Goal: Task Accomplishment & Management: Use online tool/utility

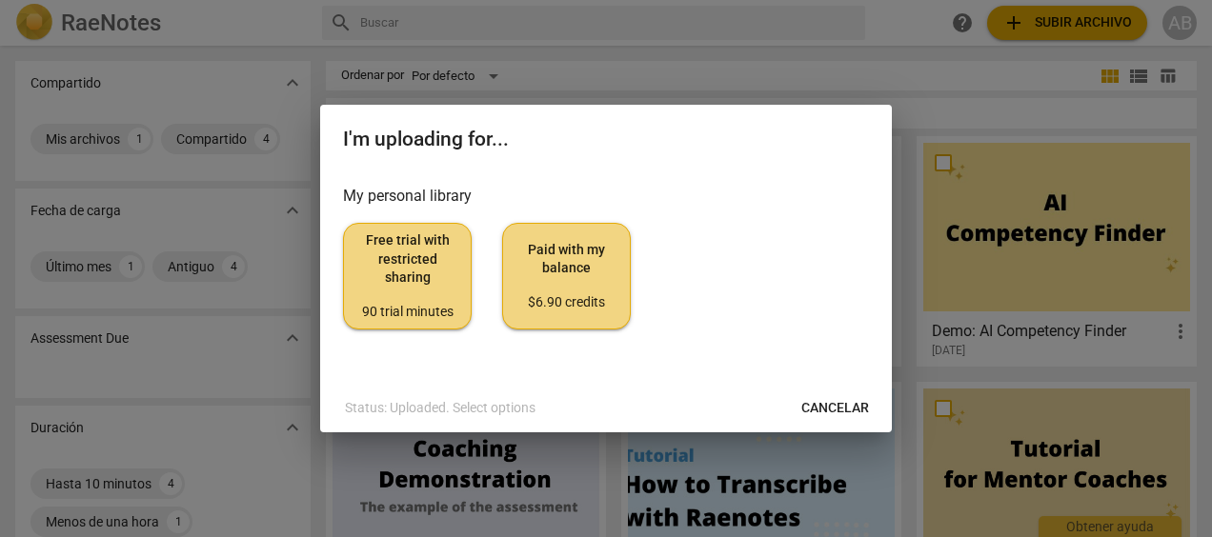
click at [424, 295] on span "Free trial with restricted sharing 90 trial minutes" at bounding box center [407, 276] width 96 height 90
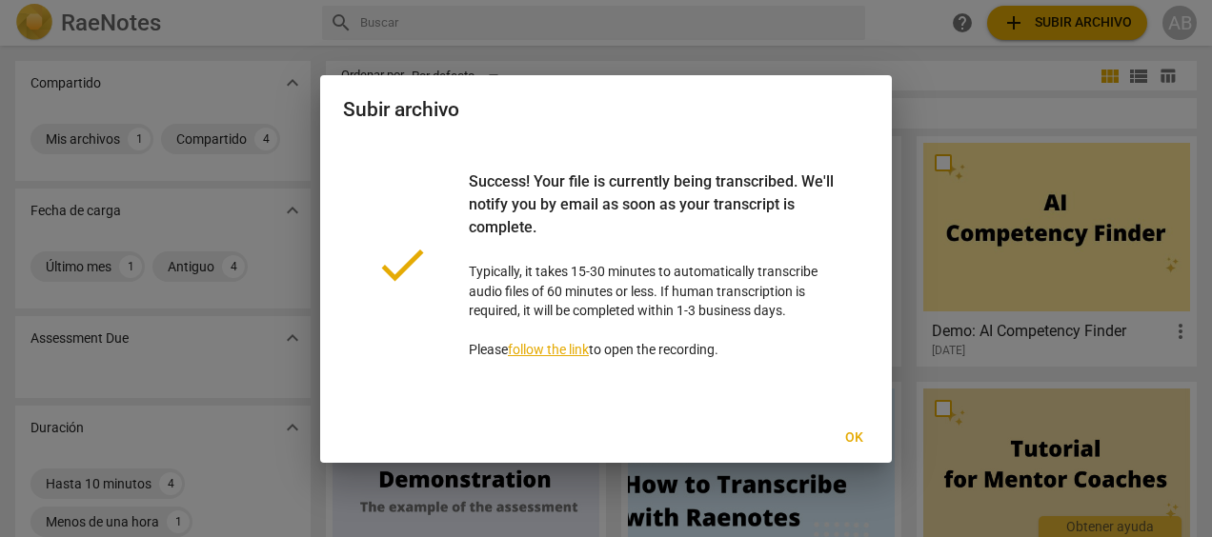
click at [567, 347] on link "follow the link" at bounding box center [548, 349] width 81 height 15
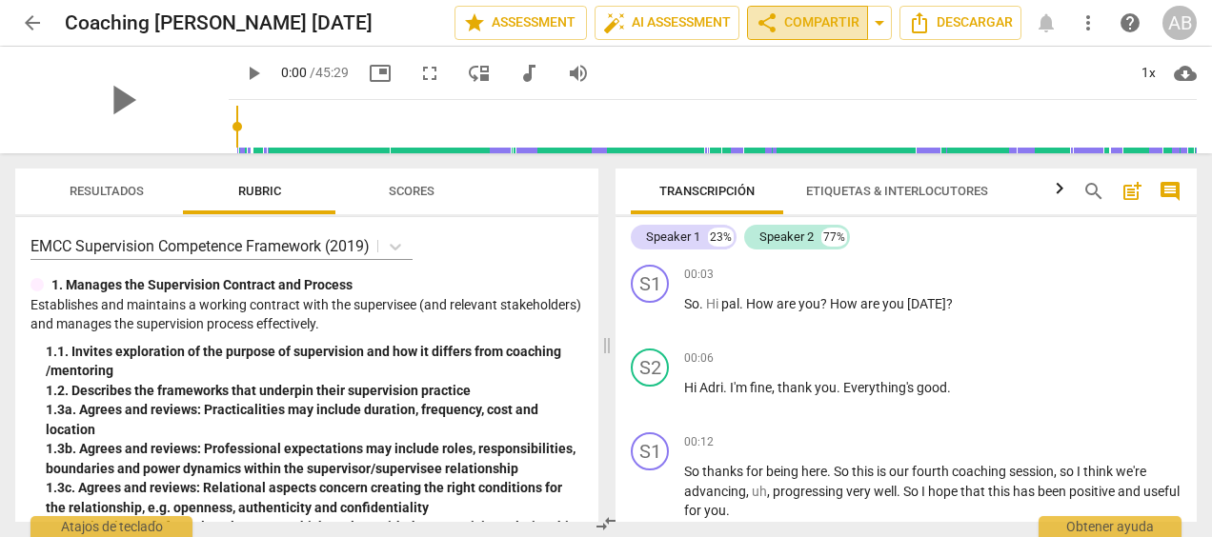
click at [795, 25] on span "share Compartir" at bounding box center [807, 22] width 104 height 23
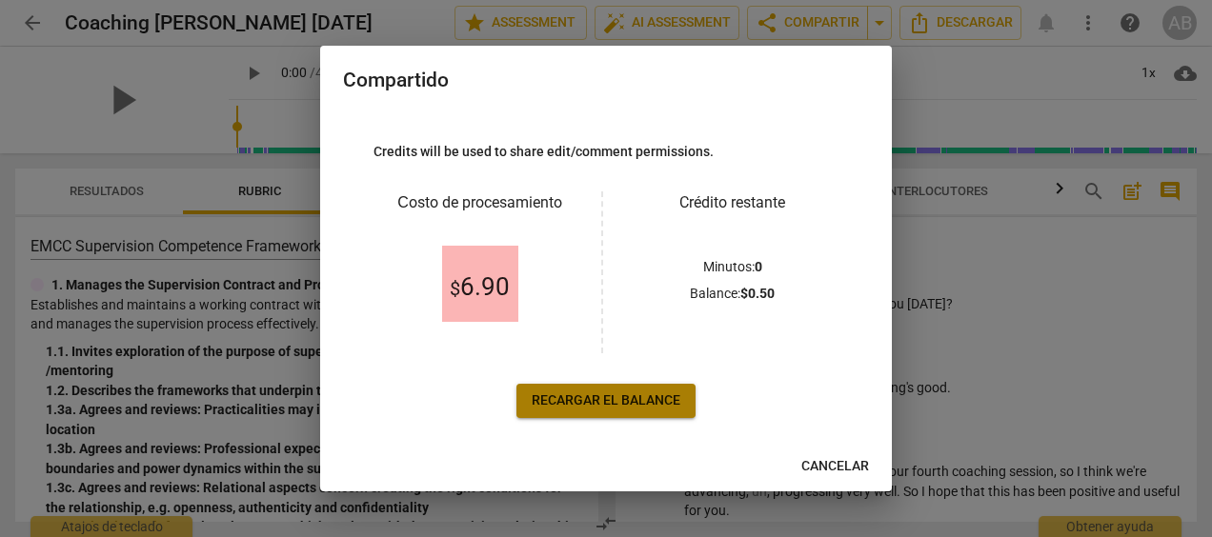
click at [583, 395] on span "Recargar el balance" at bounding box center [606, 401] width 149 height 19
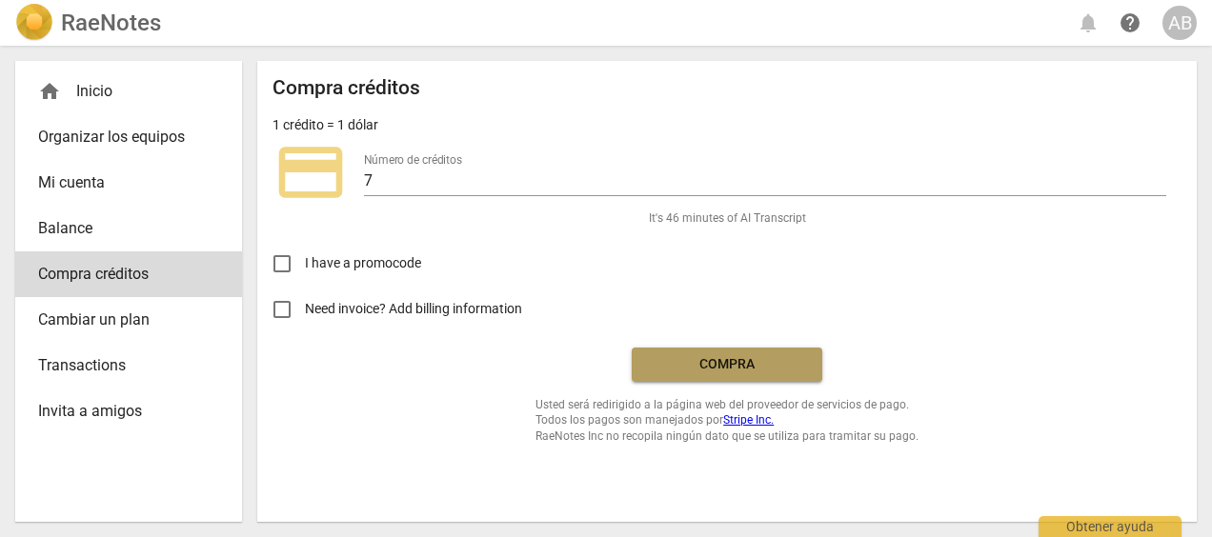
click at [737, 362] on span "Compra" at bounding box center [727, 364] width 160 height 19
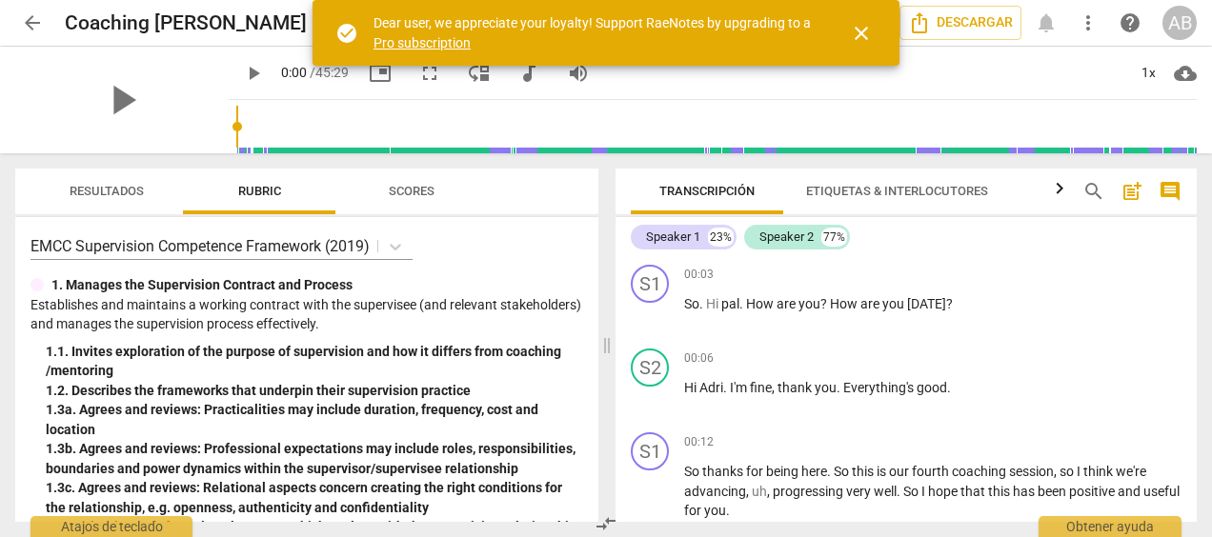
click at [855, 32] on span "close" at bounding box center [861, 33] width 23 height 23
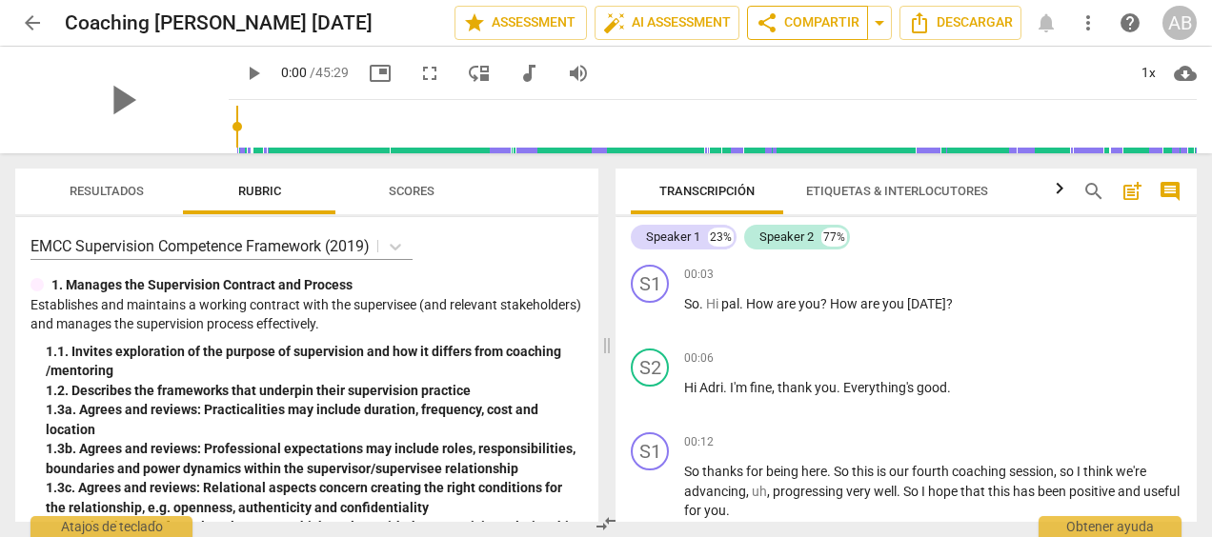
click at [842, 25] on span "share Compartir" at bounding box center [807, 22] width 104 height 23
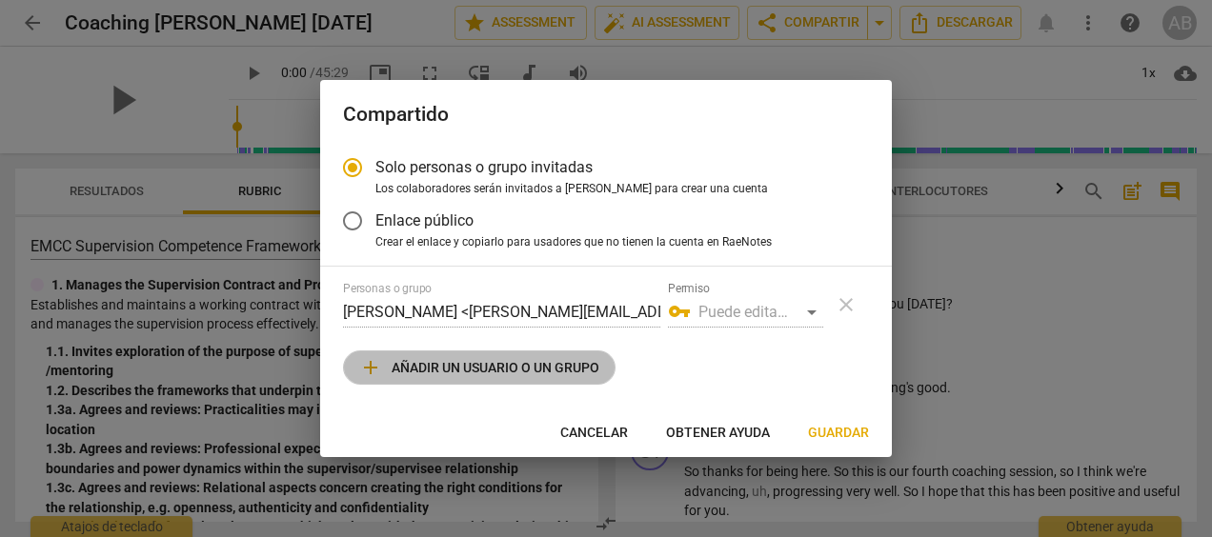
click at [503, 379] on button "add Añadir un usuario o un grupo" at bounding box center [479, 368] width 272 height 34
radio input "false"
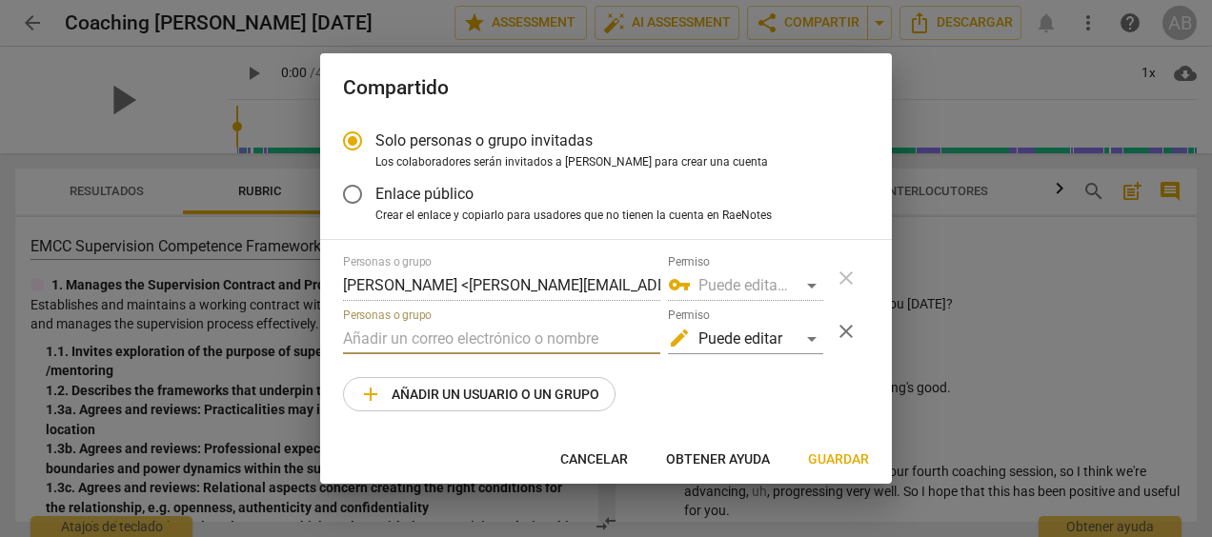
click at [498, 341] on input "text" at bounding box center [501, 339] width 317 height 30
type input "kling.jean@gmail.com"
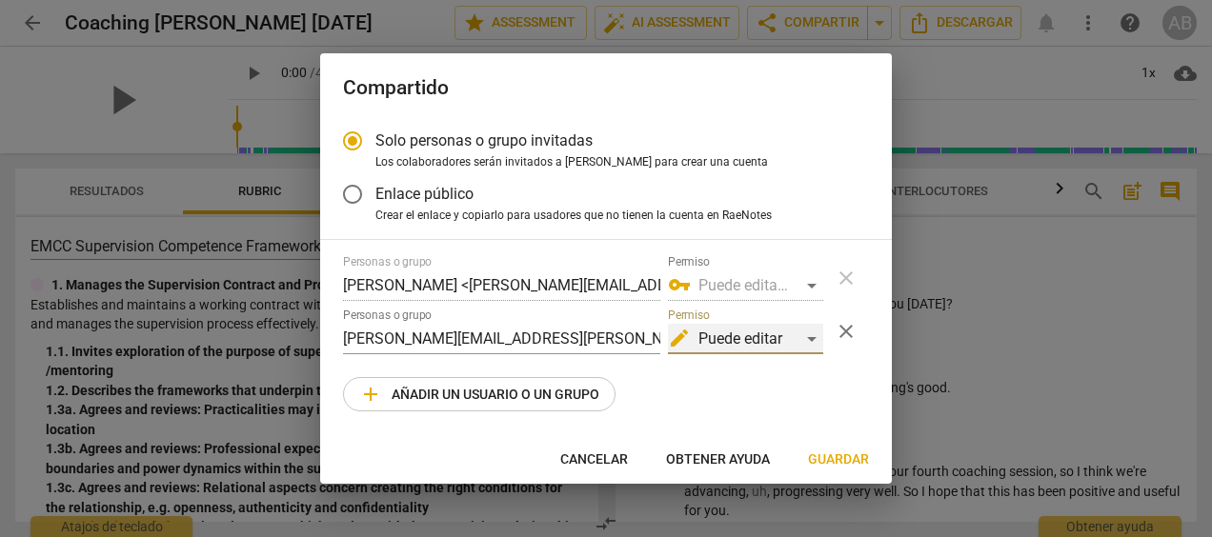
click at [811, 334] on div "edit Puede editar" at bounding box center [745, 339] width 155 height 30
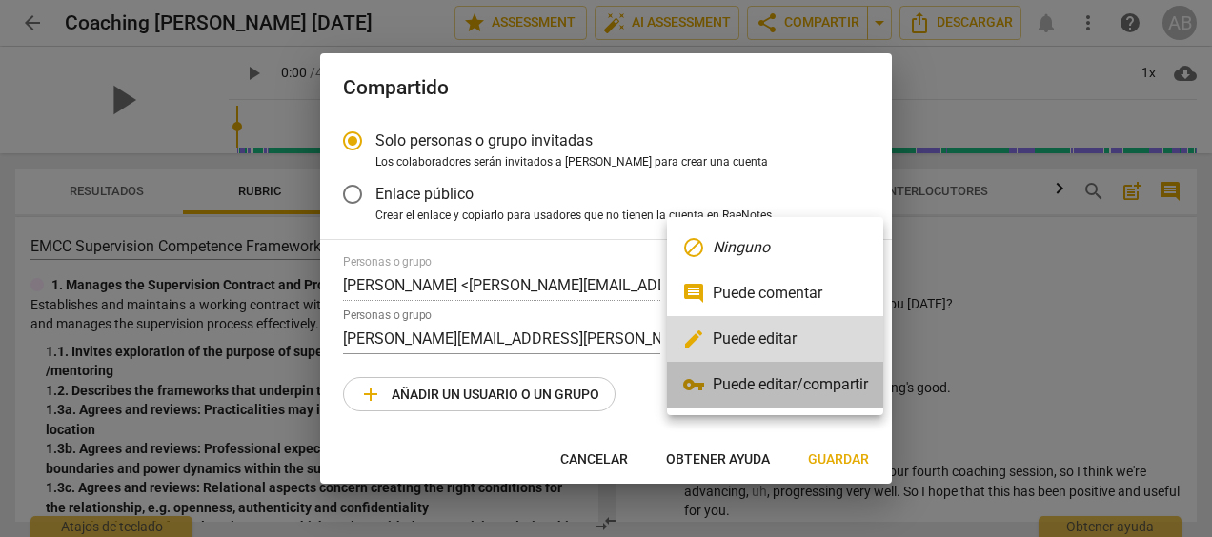
click at [817, 382] on li "vpn_key Puede editar/compartir" at bounding box center [775, 385] width 216 height 46
radio input "false"
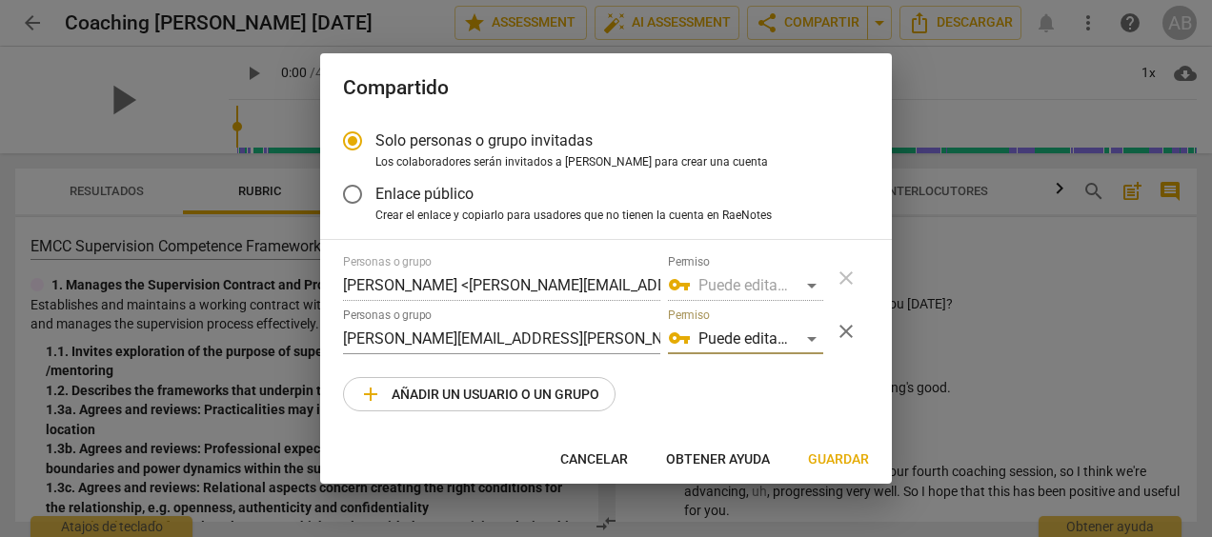
click at [839, 454] on span "Guardar" at bounding box center [838, 460] width 61 height 19
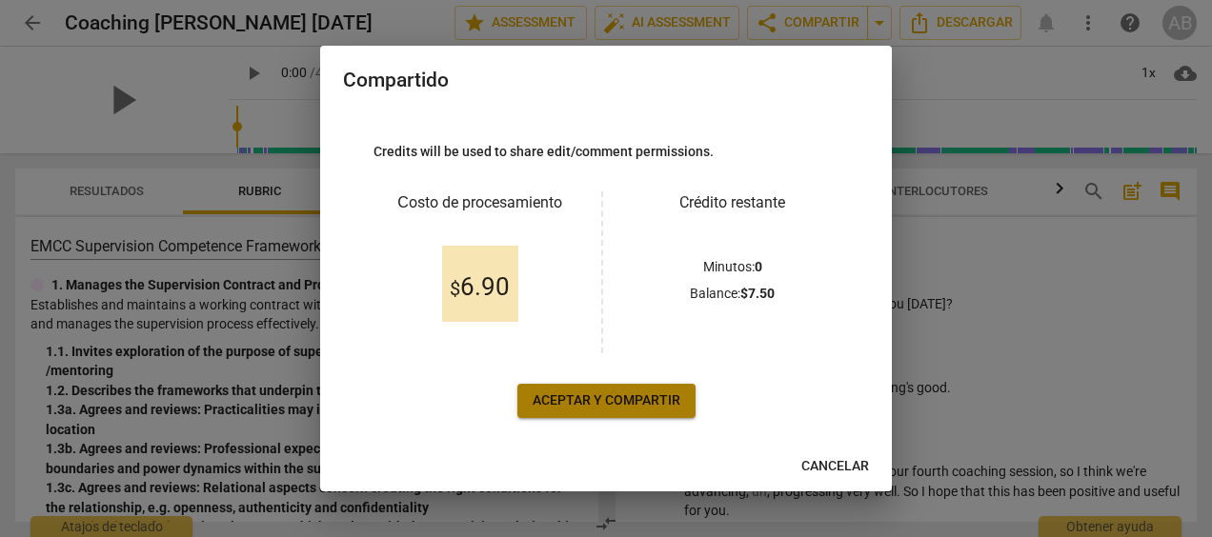
click at [598, 398] on span "Aceptar y compartir" at bounding box center [607, 401] width 148 height 19
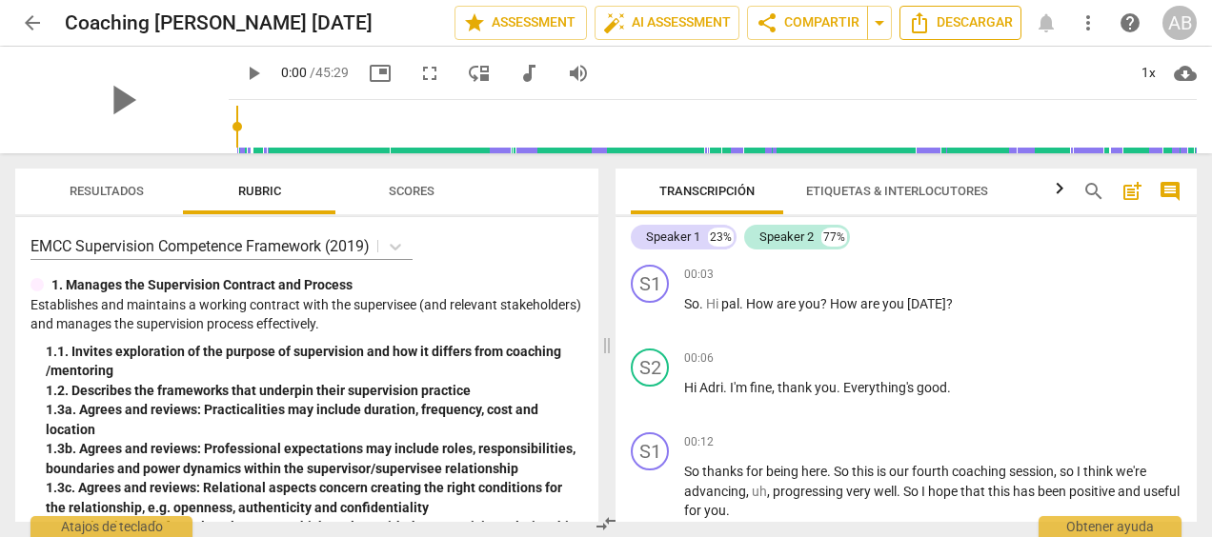
click at [934, 18] on span "Descargar" at bounding box center [960, 22] width 105 height 23
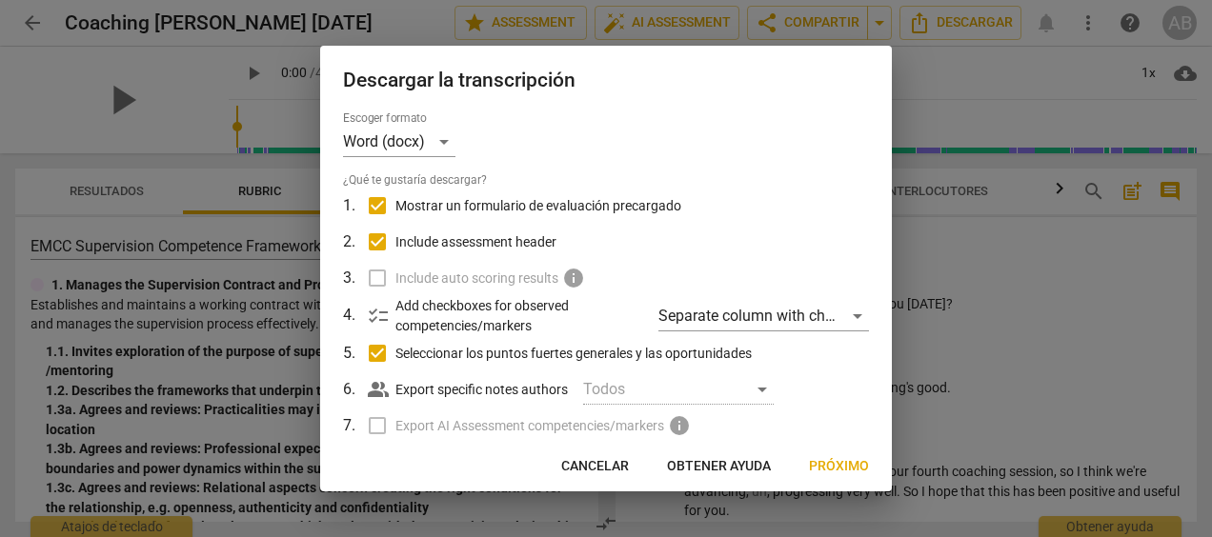
click at [375, 280] on label "Include auto scoring results info" at bounding box center [603, 278] width 499 height 36
drag, startPoint x: 883, startPoint y: 284, endPoint x: 884, endPoint y: 355, distance: 71.5
click at [884, 355] on div "Escoger formato Word (docx) ¿Qué te gustaría descargar? 1 . Mostrar un formular…" at bounding box center [606, 277] width 572 height 332
click at [379, 429] on label "Export AI Assessment competencies/markers info" at bounding box center [603, 426] width 499 height 36
click at [686, 423] on span "info" at bounding box center [679, 425] width 23 height 23
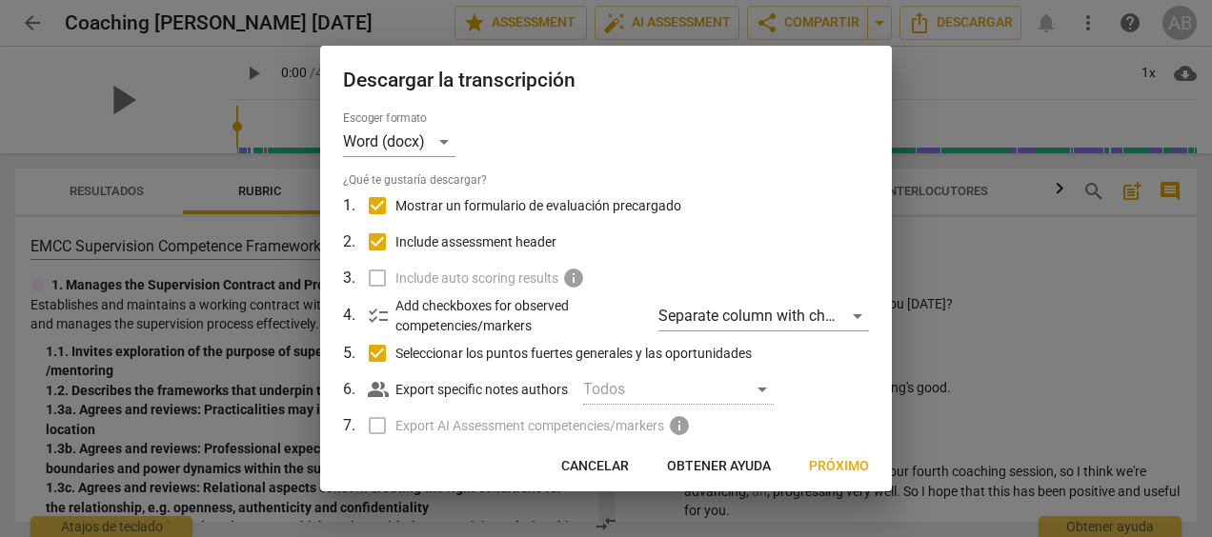
click at [372, 431] on label "Export AI Assessment competencies/markers info" at bounding box center [603, 426] width 499 height 36
click at [833, 465] on span "Próximo" at bounding box center [839, 466] width 60 height 19
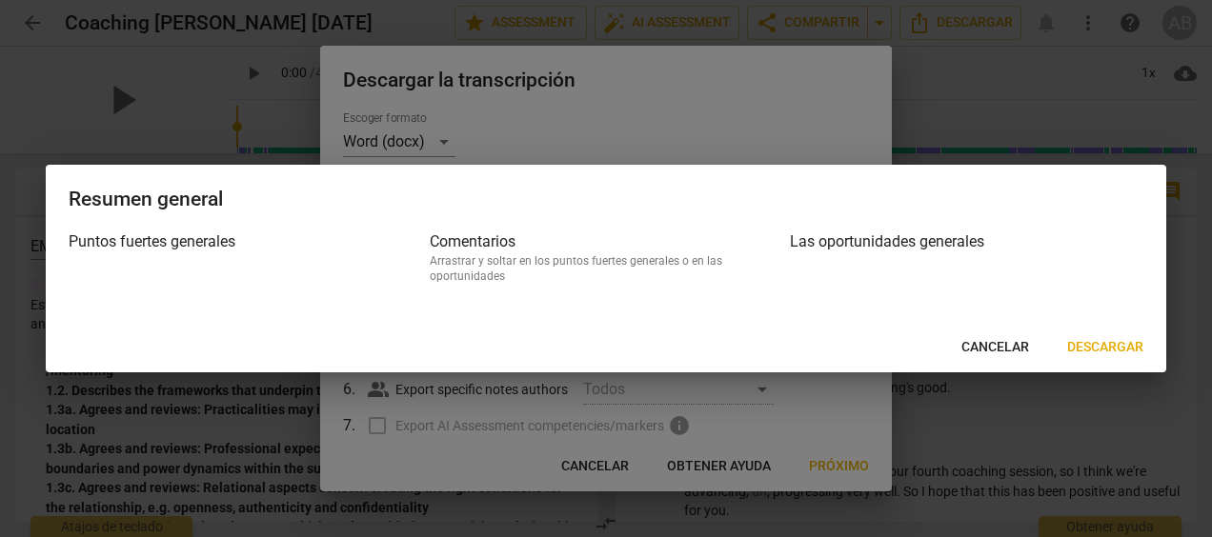
click at [1107, 341] on span "Descargar" at bounding box center [1105, 347] width 76 height 19
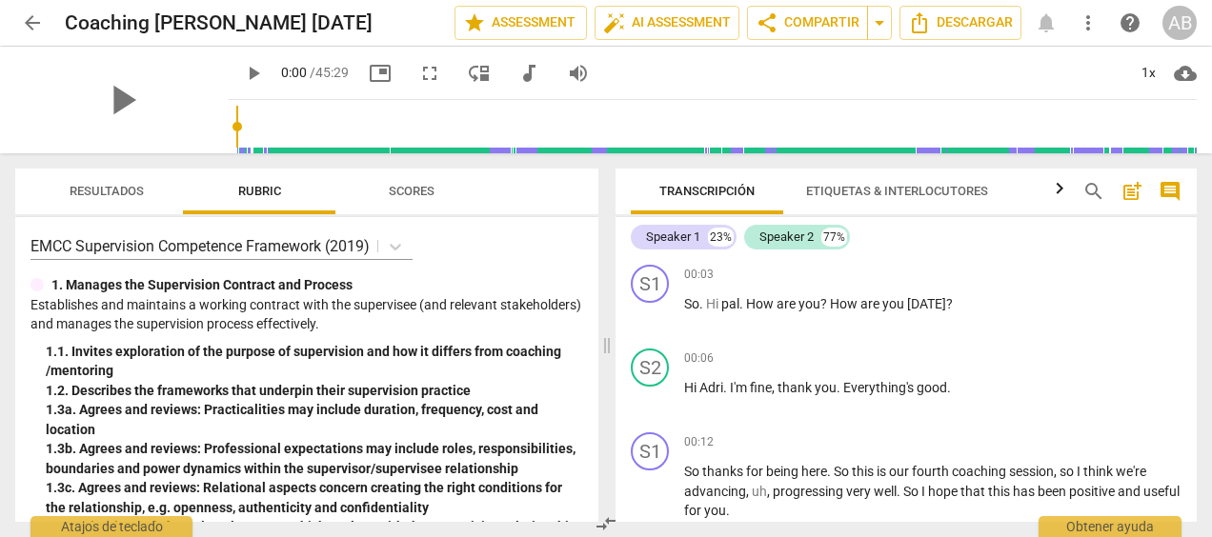
click at [484, 512] on div "1. 3c. Agrees and reviews: Relational aspects concern creating the right condit…" at bounding box center [314, 497] width 537 height 39
click at [1200, 246] on div "Transcripción Etiquetas & Interlocutores Analytics search post_add comment Spea…" at bounding box center [910, 345] width 604 height 384
drag, startPoint x: 1197, startPoint y: 254, endPoint x: 1195, endPoint y: 275, distance: 21.0
click at [1195, 275] on div "Transcripción Etiquetas & Interlocutores Analytics search post_add comment Spea…" at bounding box center [910, 345] width 604 height 384
drag, startPoint x: 1189, startPoint y: 263, endPoint x: 1199, endPoint y: 339, distance: 76.9
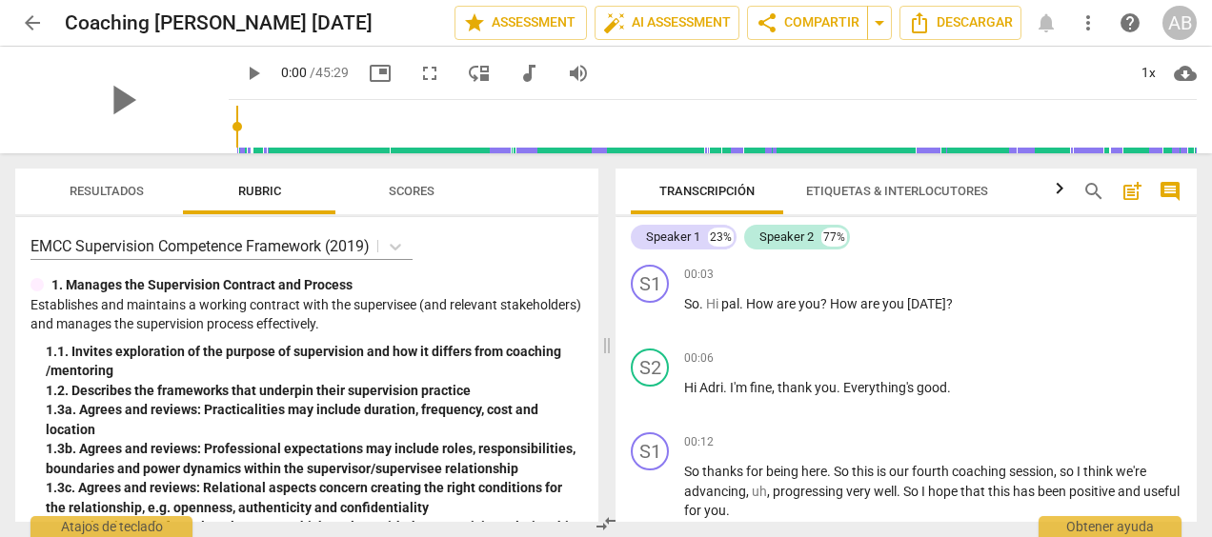
click at [1199, 339] on div "Transcripción Etiquetas & Interlocutores Analytics search post_add comment Spea…" at bounding box center [910, 345] width 604 height 384
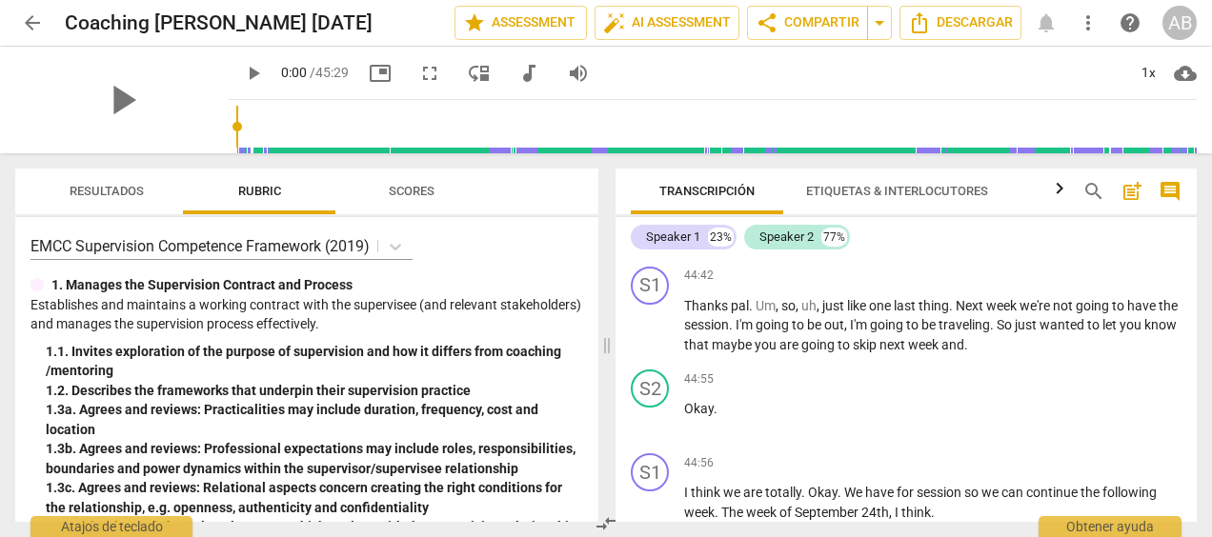
scroll to position [12041, 0]
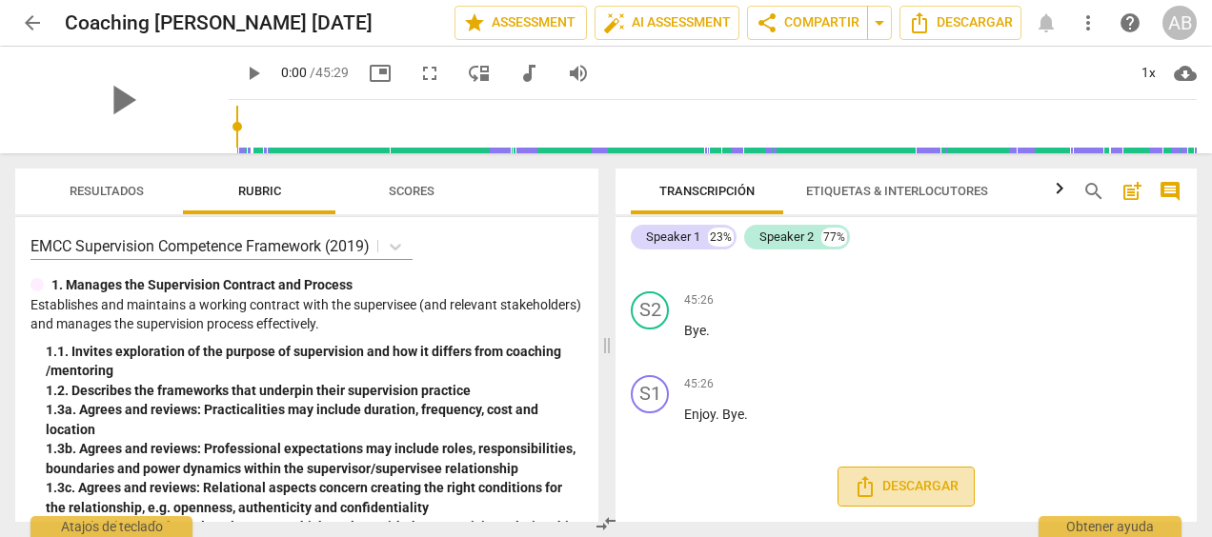
click at [890, 491] on span "Descargar" at bounding box center [906, 486] width 105 height 23
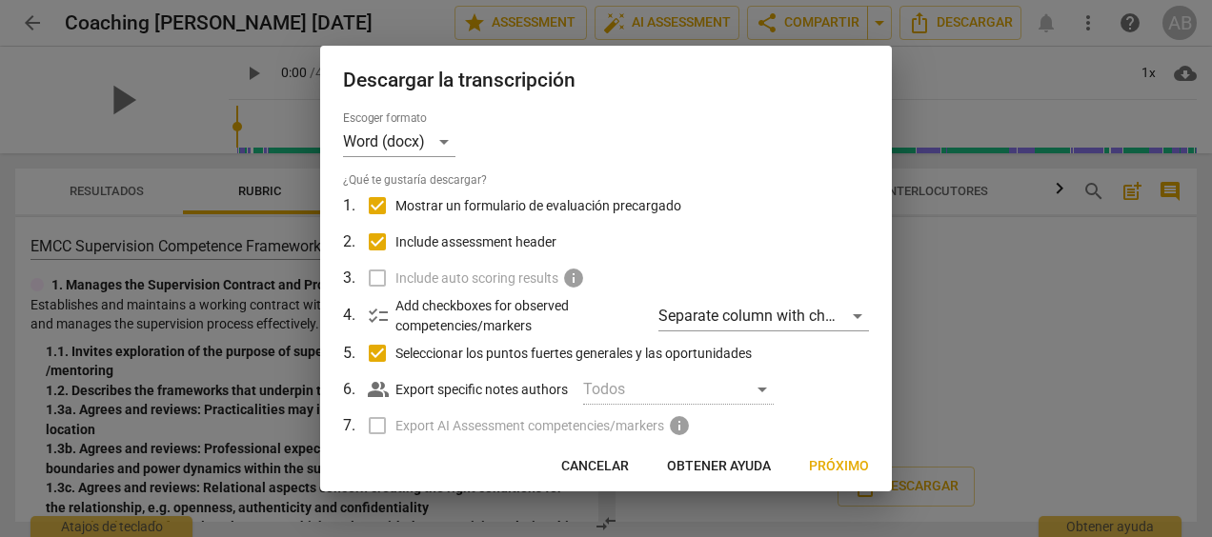
click at [370, 278] on label "Include auto scoring results info" at bounding box center [603, 278] width 499 height 36
click at [854, 313] on div "Separate column with check marks" at bounding box center [763, 316] width 211 height 30
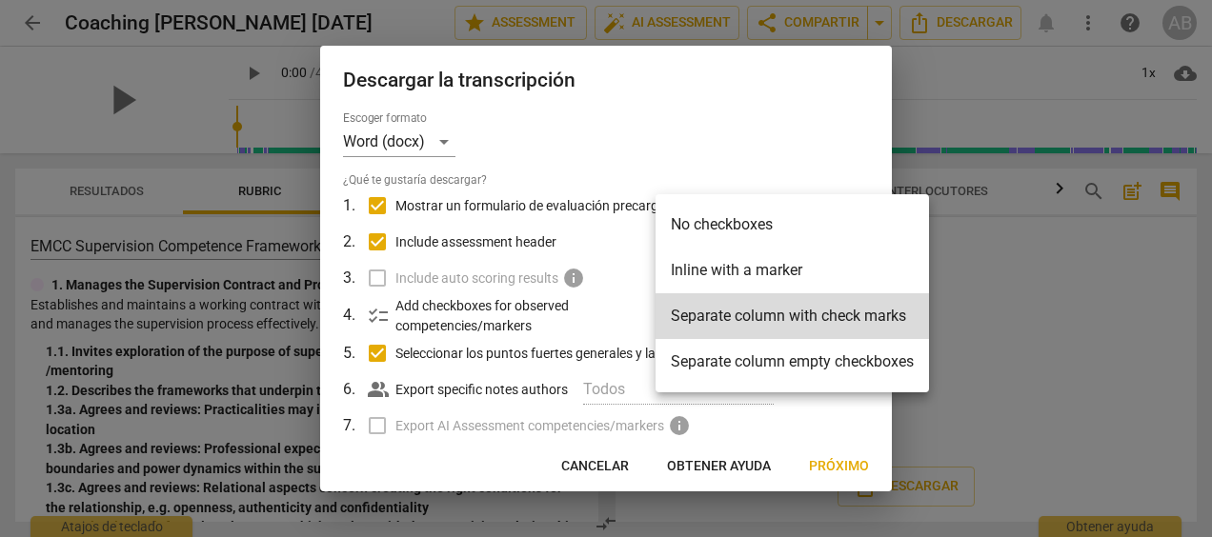
click at [854, 313] on li "Separate column with check marks" at bounding box center [791, 316] width 273 height 46
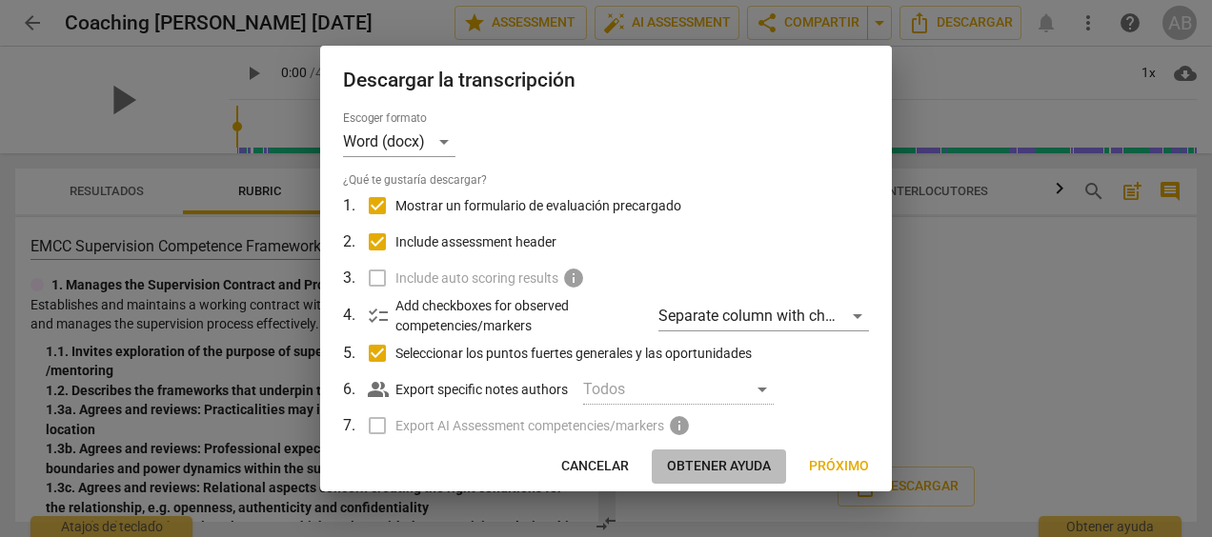
click at [703, 462] on span "Obtener ayuda" at bounding box center [719, 466] width 104 height 19
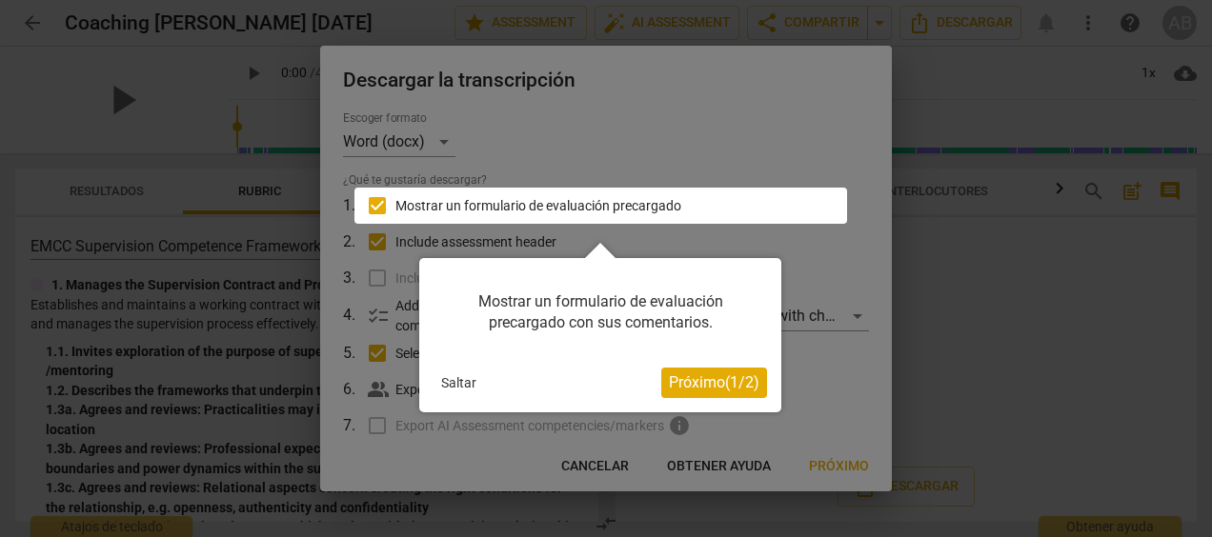
click at [711, 379] on span "Próximo ( 1 / 2 )" at bounding box center [714, 382] width 90 height 18
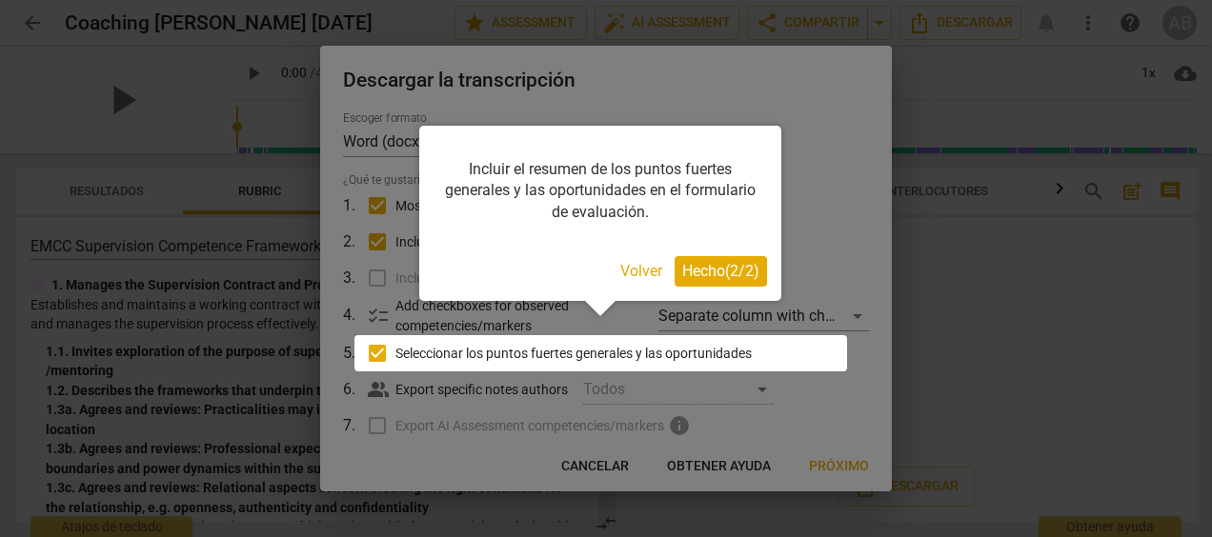
click at [726, 267] on span "Hecho ( 2 / 2 )" at bounding box center [720, 271] width 77 height 18
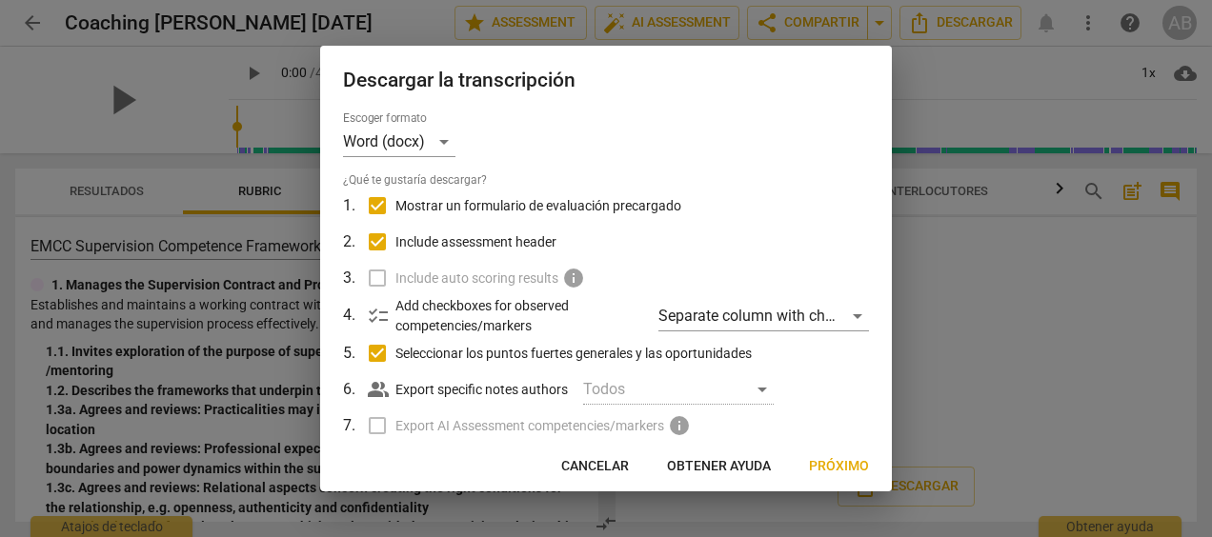
click at [854, 465] on span "Próximo" at bounding box center [839, 466] width 60 height 19
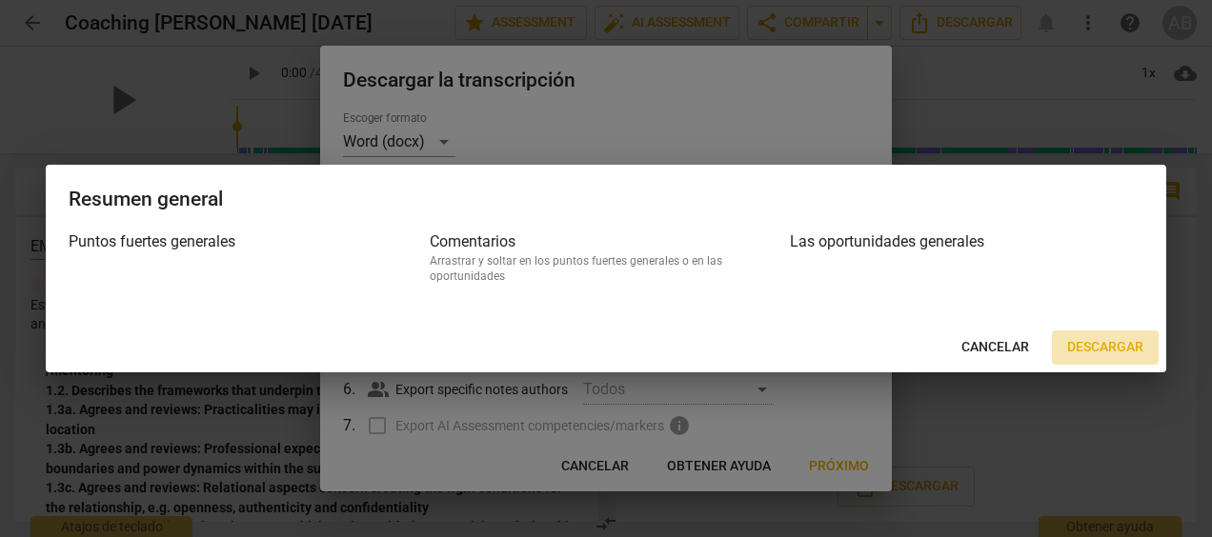
click at [1088, 341] on span "Descargar" at bounding box center [1105, 347] width 76 height 19
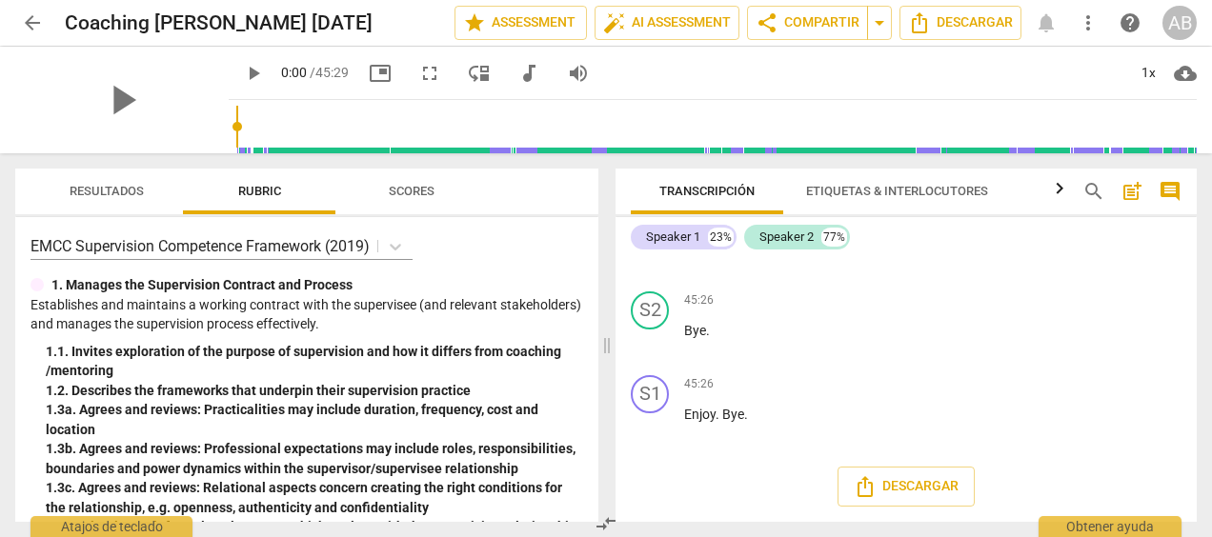
click at [657, 469] on div "Descargar" at bounding box center [905, 487] width 581 height 70
click at [1053, 186] on icon "button" at bounding box center [1059, 188] width 23 height 23
click at [970, 189] on span "Analytics" at bounding box center [975, 191] width 65 height 14
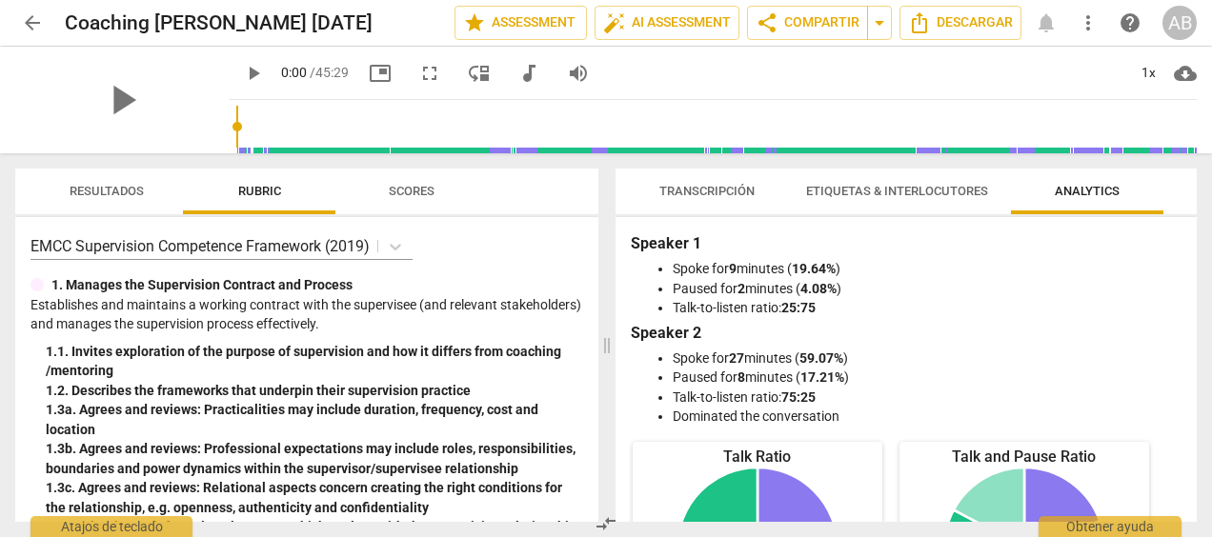
scroll to position [0, 0]
drag, startPoint x: 1197, startPoint y: 262, endPoint x: 1198, endPoint y: 286, distance: 23.9
click at [1198, 286] on div "Transcripción Etiquetas & Interlocutores Analytics Speaker 1 23% Speaker 2 77% …" at bounding box center [910, 345] width 604 height 384
drag, startPoint x: 1198, startPoint y: 286, endPoint x: 1065, endPoint y: 318, distance: 137.2
click at [1065, 318] on div "Speaker 1 Spoke for 9 minutes ( 19.64% ) Paused for 2 minutes ( 4.08% ) Talk-to…" at bounding box center [906, 329] width 551 height 194
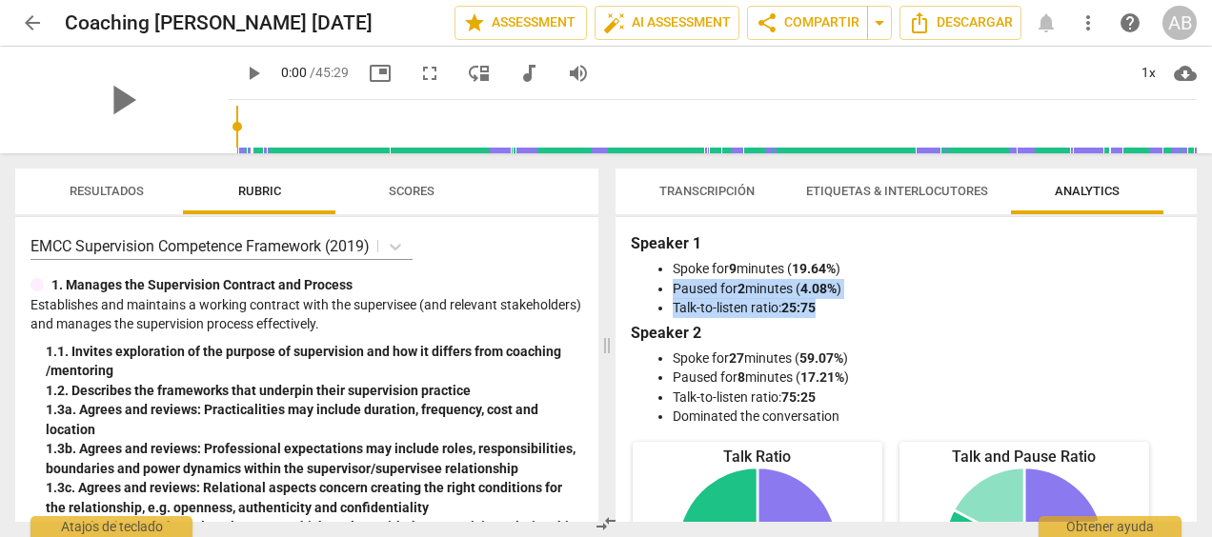
drag, startPoint x: 1189, startPoint y: 276, endPoint x: 1189, endPoint y: 308, distance: 31.4
click at [1189, 308] on div "Speaker 1 Spoke for 9 minutes ( 19.64% ) Paused for 2 minutes ( 4.08% ) Talk-to…" at bounding box center [905, 369] width 581 height 305
drag, startPoint x: 1189, startPoint y: 308, endPoint x: 1089, endPoint y: 343, distance: 106.1
click at [1089, 343] on h3 "Speaker 2" at bounding box center [906, 333] width 551 height 23
drag, startPoint x: 1187, startPoint y: 253, endPoint x: 1199, endPoint y: 315, distance: 63.1
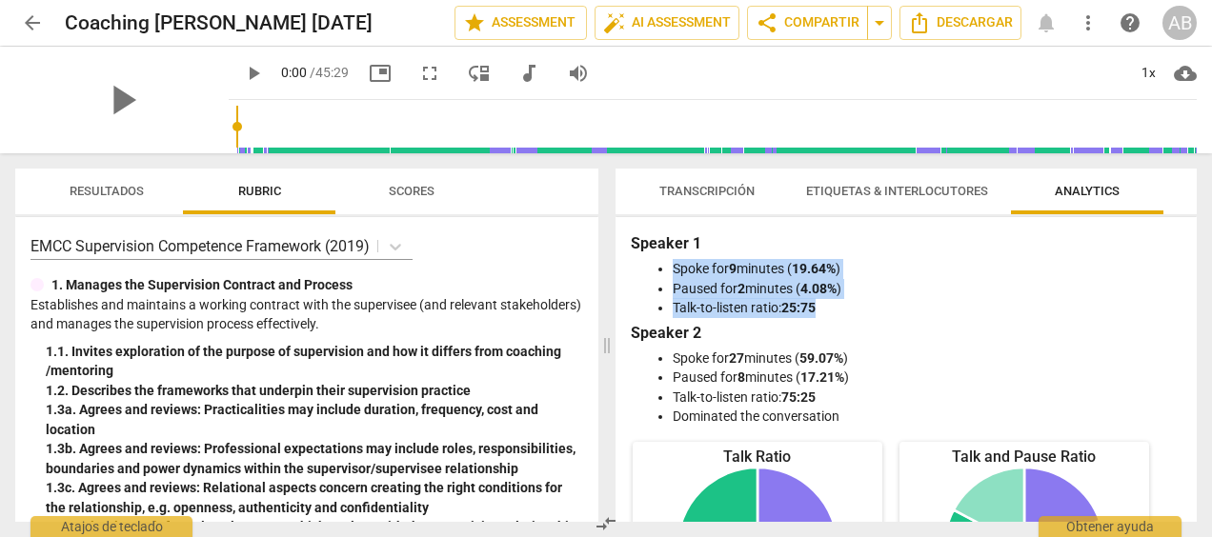
click at [1199, 315] on div "Transcripción Etiquetas & Interlocutores Analytics Speaker 1 23% Speaker 2 77% …" at bounding box center [910, 345] width 604 height 384
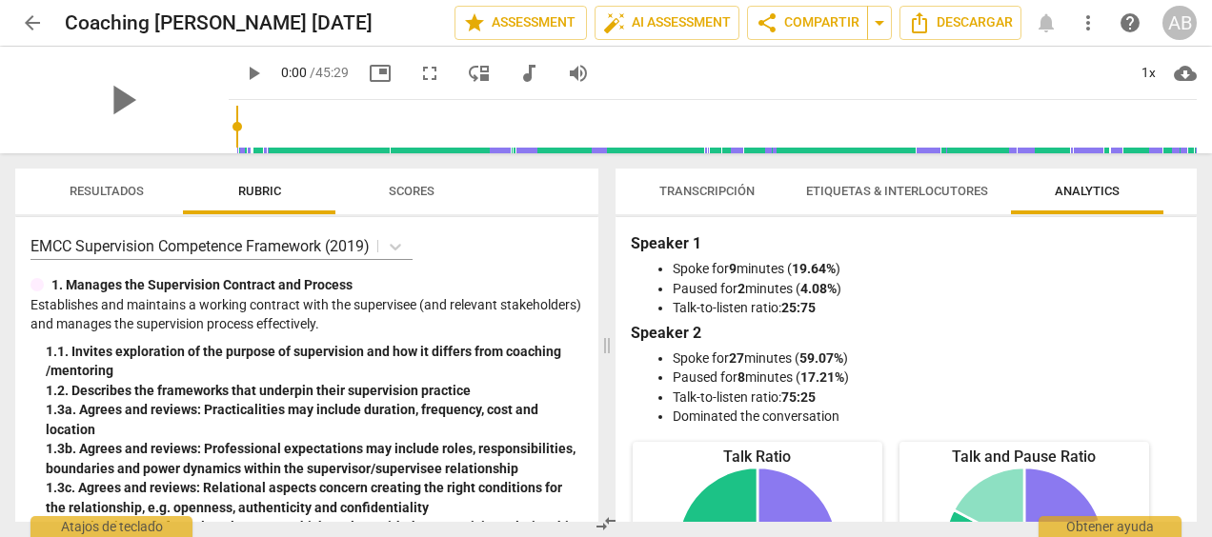
drag, startPoint x: 1199, startPoint y: 315, endPoint x: 1108, endPoint y: 342, distance: 95.3
click at [1108, 342] on h3 "Speaker 2" at bounding box center [906, 333] width 551 height 23
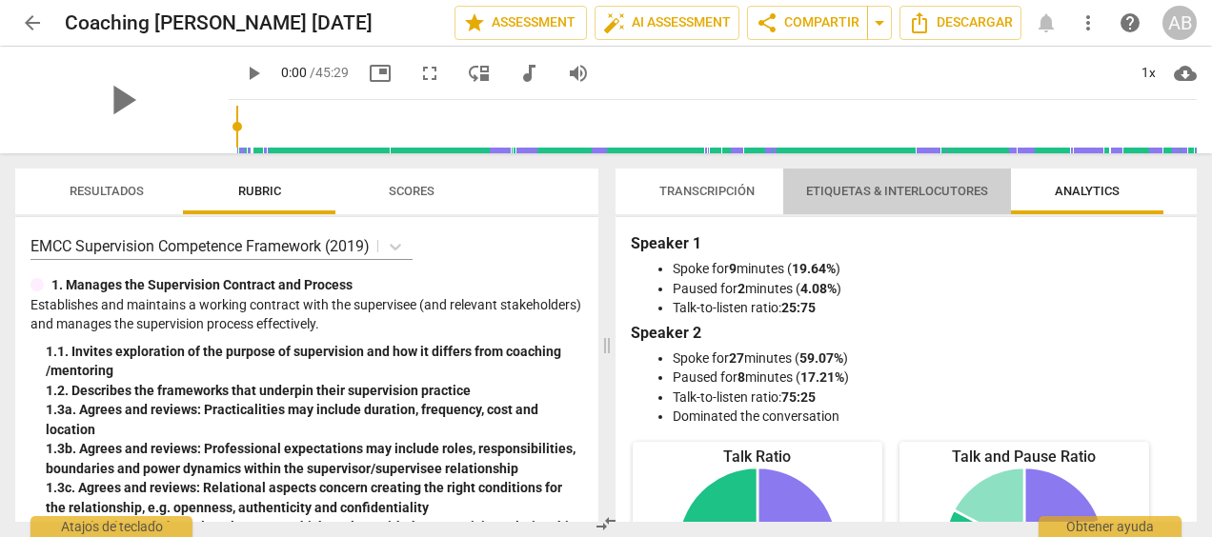
click at [855, 196] on span "Etiquetas & Interlocutores" at bounding box center [897, 191] width 182 height 14
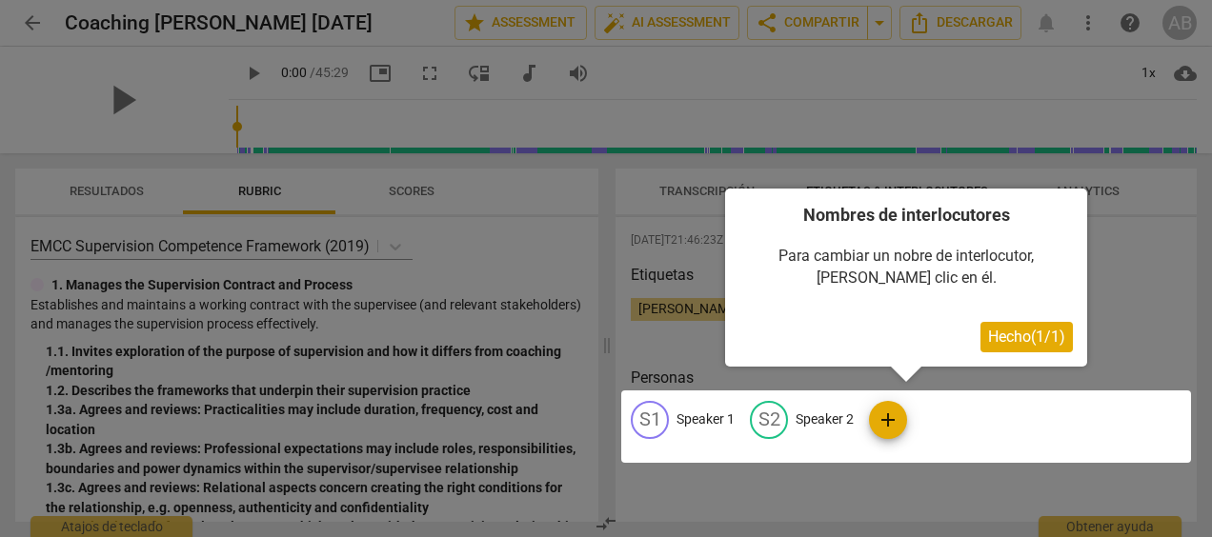
click at [1132, 291] on div at bounding box center [606, 268] width 1212 height 537
click at [1059, 328] on span "Hecho ( 1 / 1 )" at bounding box center [1026, 337] width 77 height 18
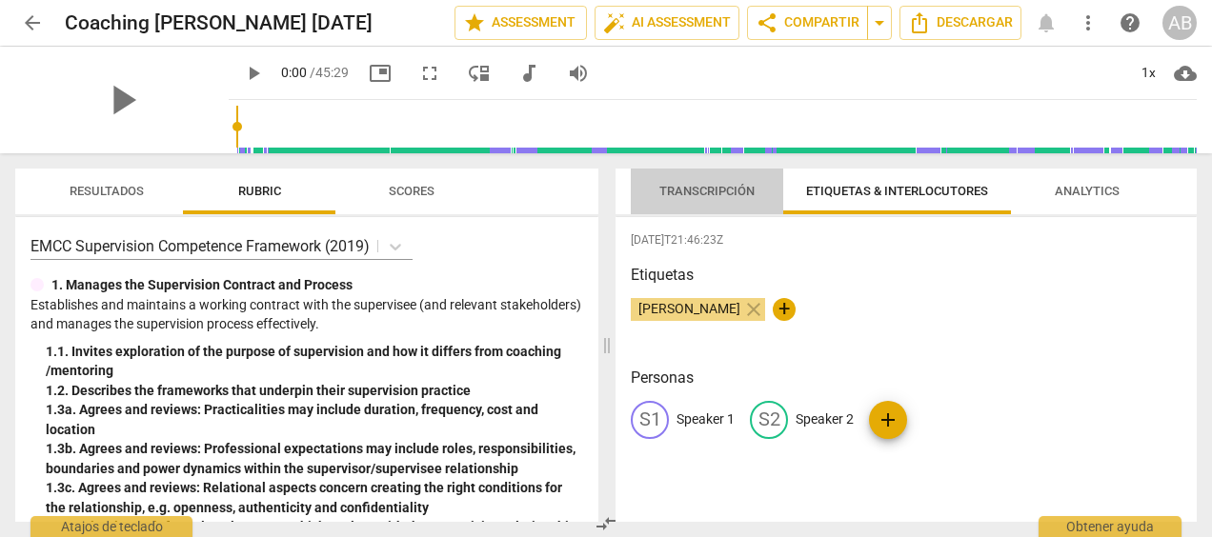
click at [697, 179] on span "Transcripción" at bounding box center [706, 192] width 141 height 26
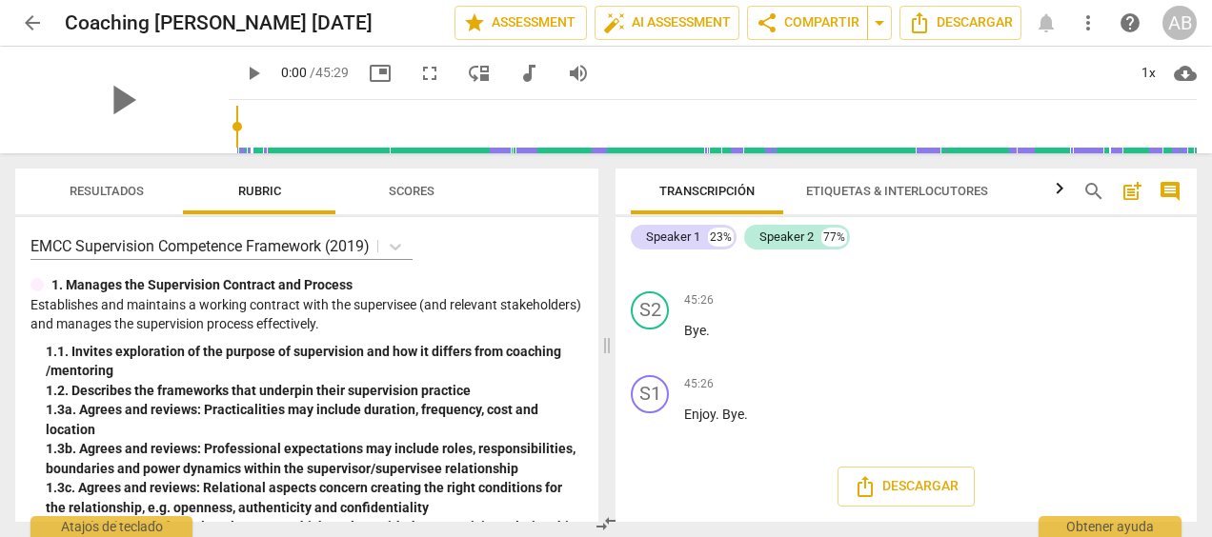
drag, startPoint x: 1198, startPoint y: 512, endPoint x: 1191, endPoint y: 455, distance: 56.7
click at [1191, 455] on div "Transcripción Etiquetas & Interlocutores Analytics search post_add comment Spea…" at bounding box center [910, 345] width 604 height 384
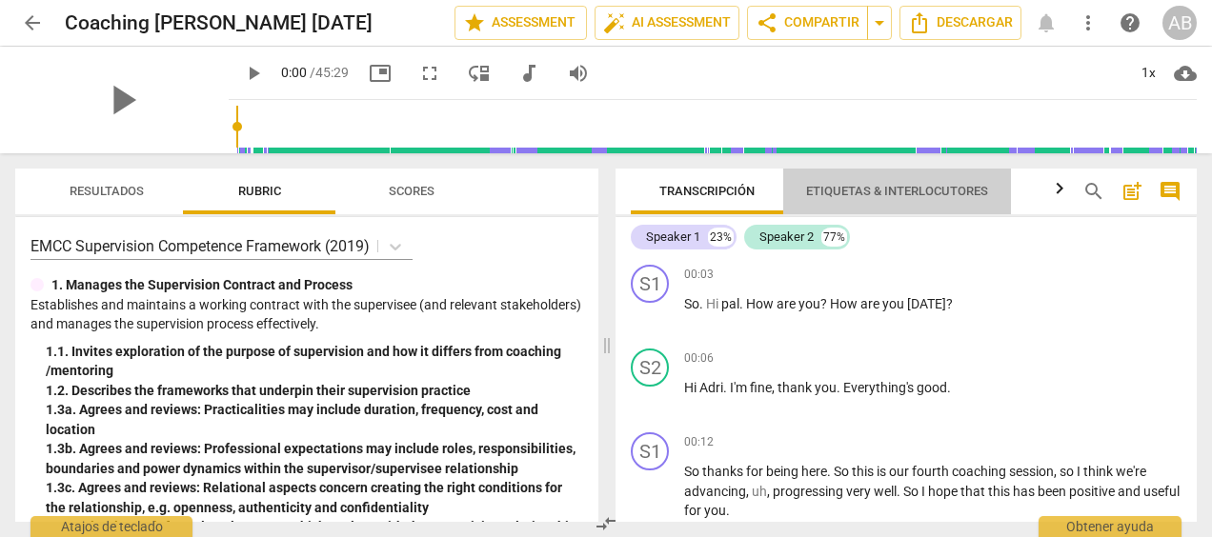
click at [900, 180] on span "Etiquetas & Interlocutores" at bounding box center [897, 192] width 228 height 26
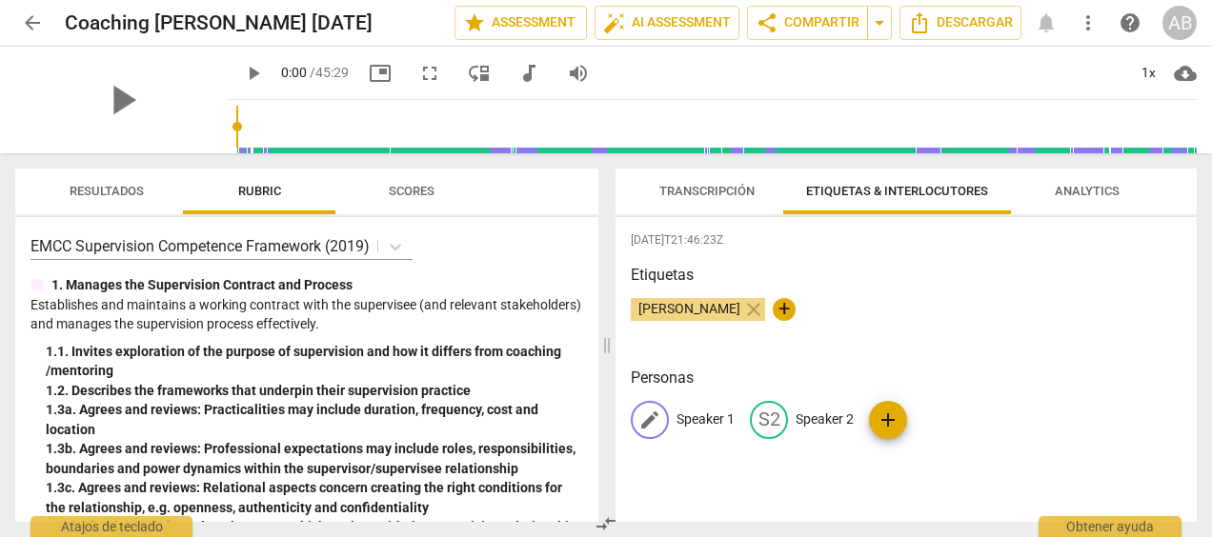
click at [642, 420] on span "edit" at bounding box center [649, 420] width 23 height 23
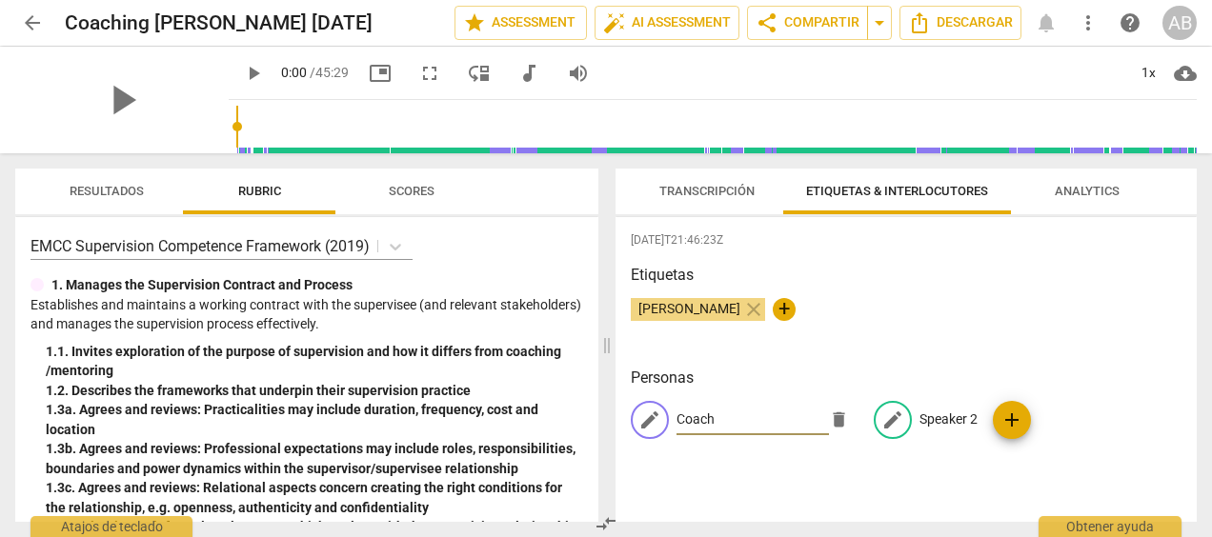
type input "Coach"
click at [896, 423] on div "edit" at bounding box center [893, 420] width 38 height 38
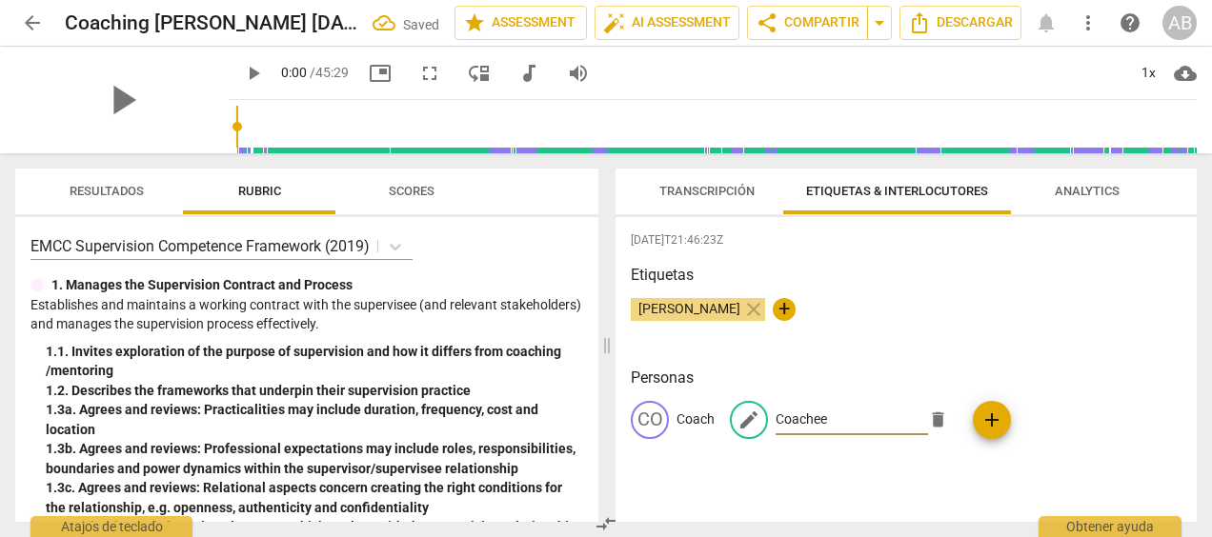
type input "Coachee"
click at [1151, 423] on div "CO Coach edit Coachee delete add" at bounding box center [906, 427] width 551 height 53
click at [907, 187] on span "Etiquetas & Interlocutores" at bounding box center [897, 191] width 182 height 14
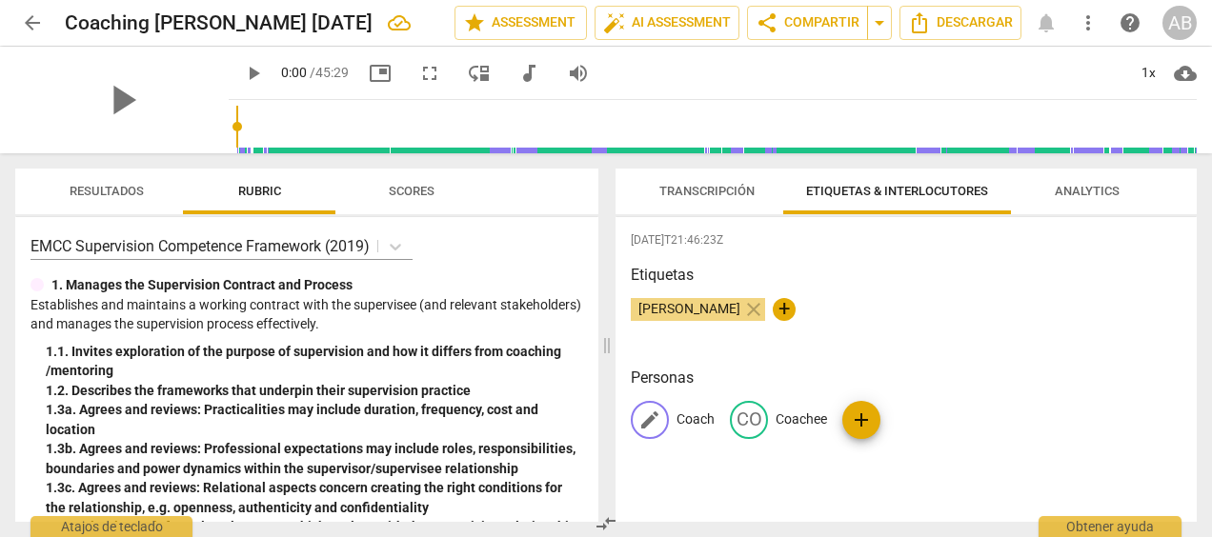
click at [655, 418] on span "edit" at bounding box center [649, 420] width 23 height 23
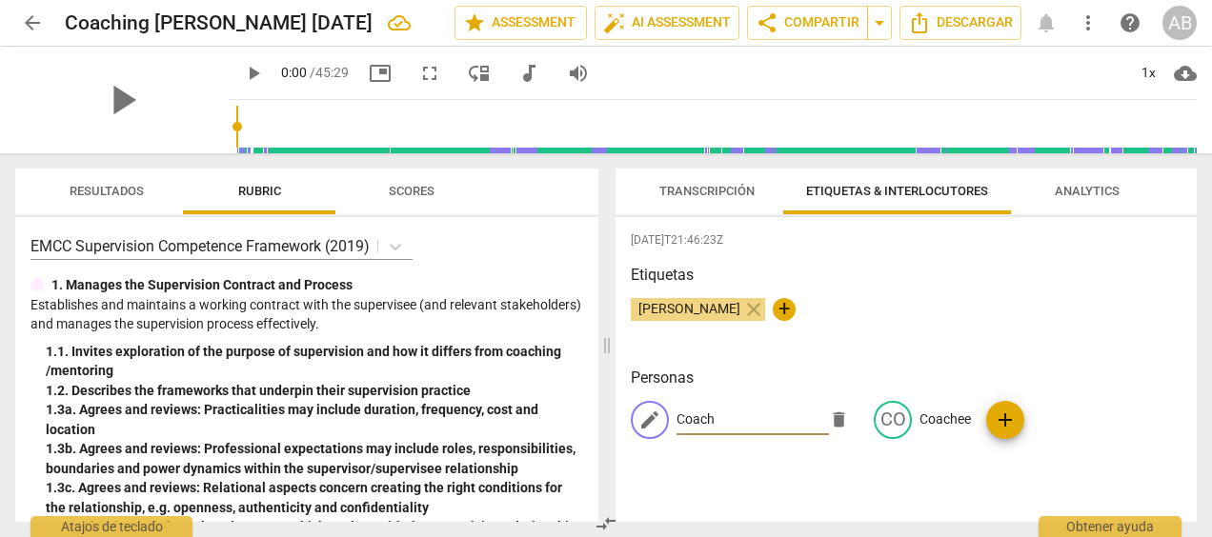
click at [733, 425] on input "Coach" at bounding box center [752, 420] width 152 height 30
type input "Coach Adriana"
click at [881, 423] on span "edit" at bounding box center [892, 420] width 23 height 23
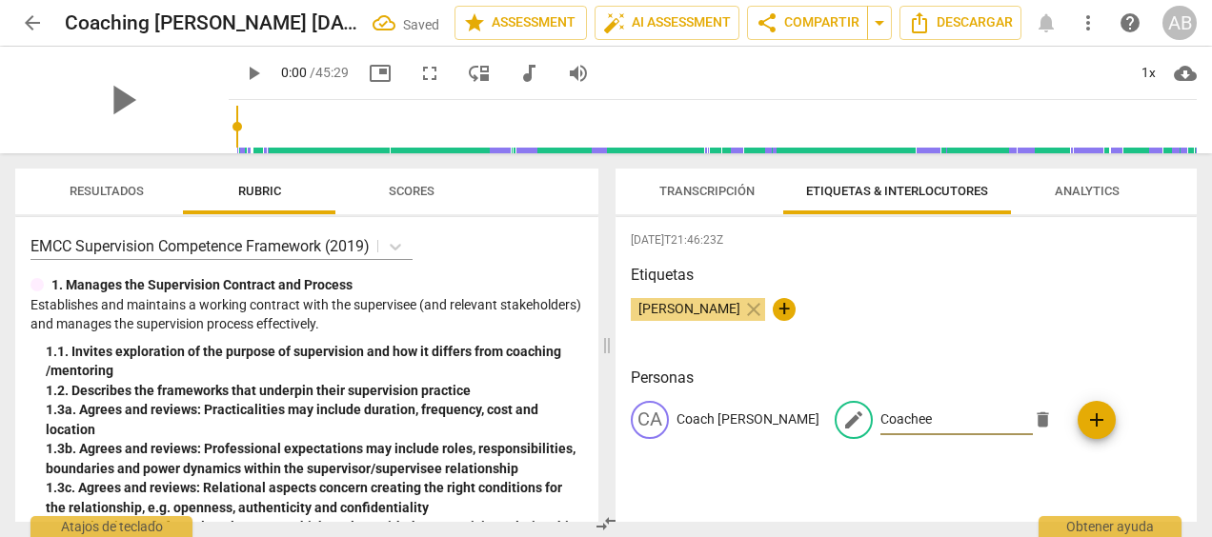
click at [884, 418] on input "Coachee" at bounding box center [956, 420] width 152 height 30
type input "Coachee Paula"
click at [909, 474] on div "2025-09-13T21:46:23Z Etiquetas ADRIANA BOYER close + Personas CA Coach Adriana …" at bounding box center [905, 369] width 581 height 305
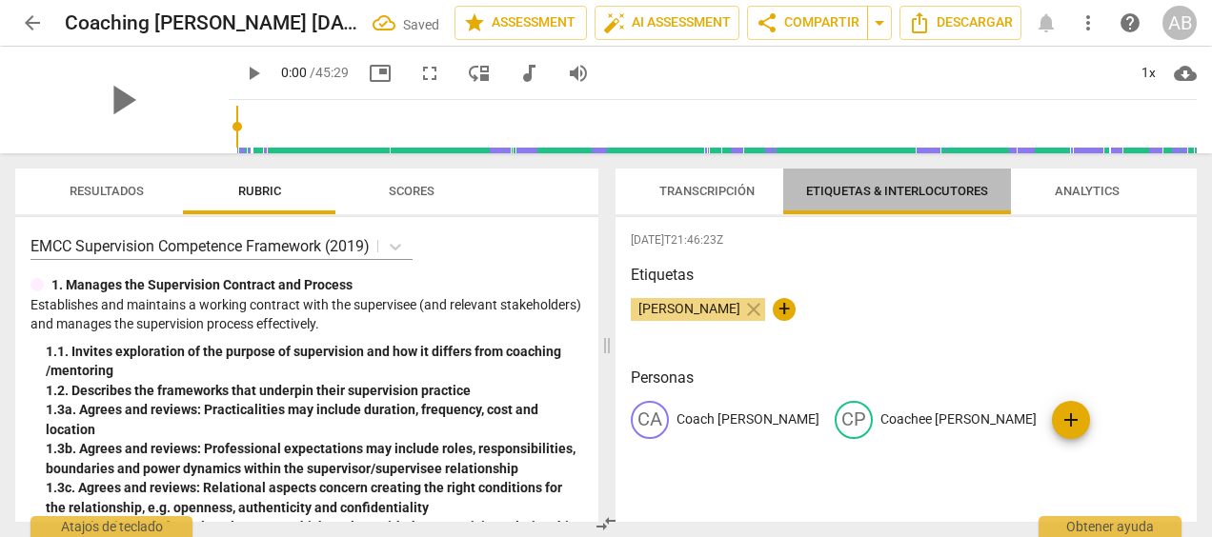
click at [872, 176] on button "Etiquetas & Interlocutores" at bounding box center [897, 192] width 228 height 46
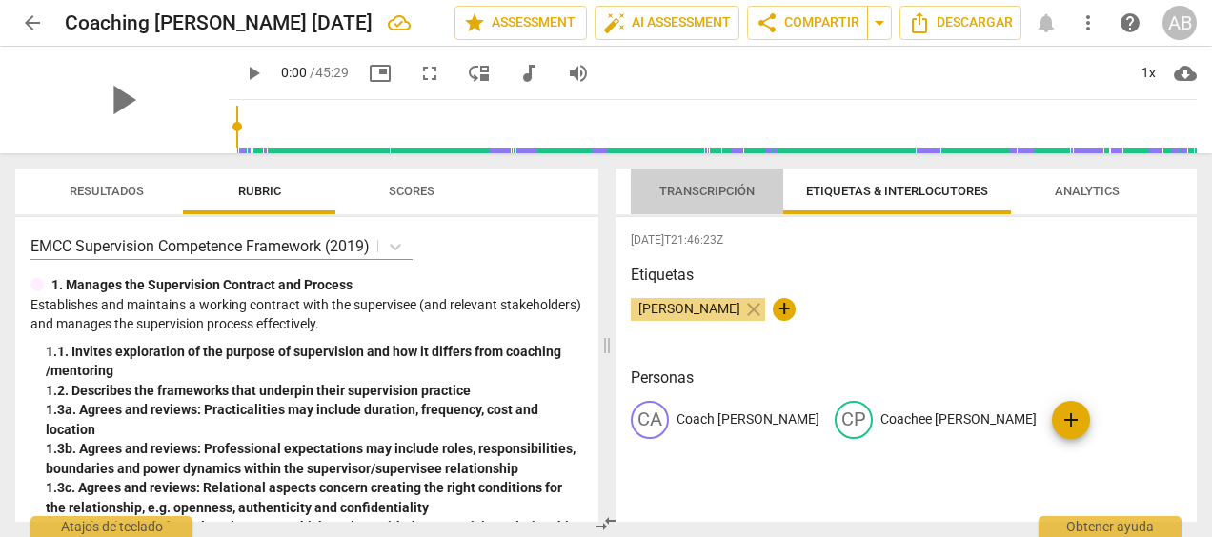
click at [713, 191] on span "Transcripción" at bounding box center [706, 191] width 95 height 14
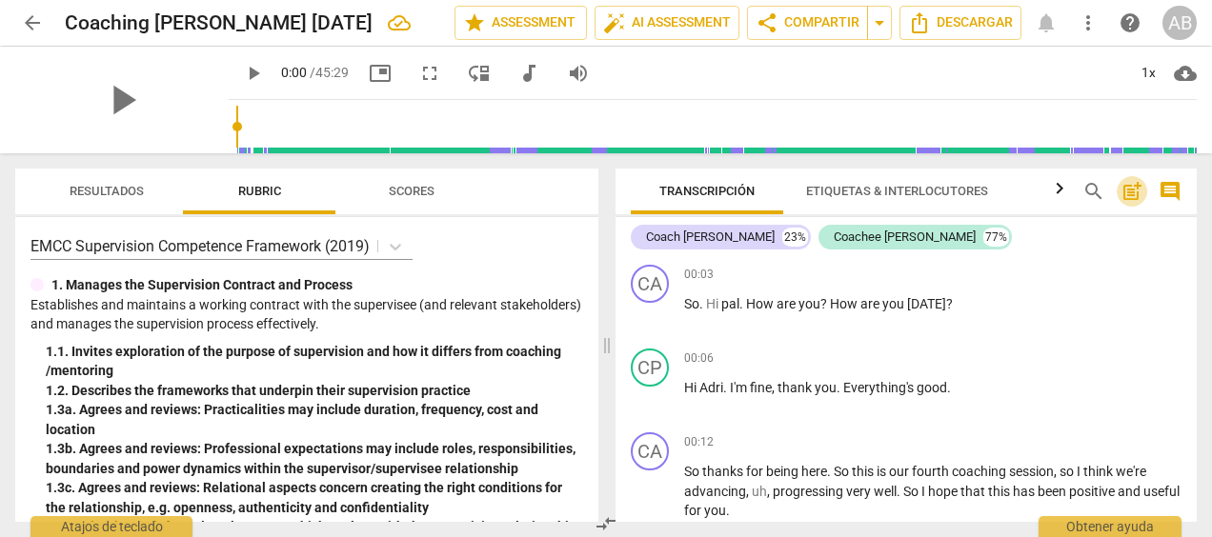
click at [1129, 198] on span "post_add" at bounding box center [1131, 191] width 23 height 23
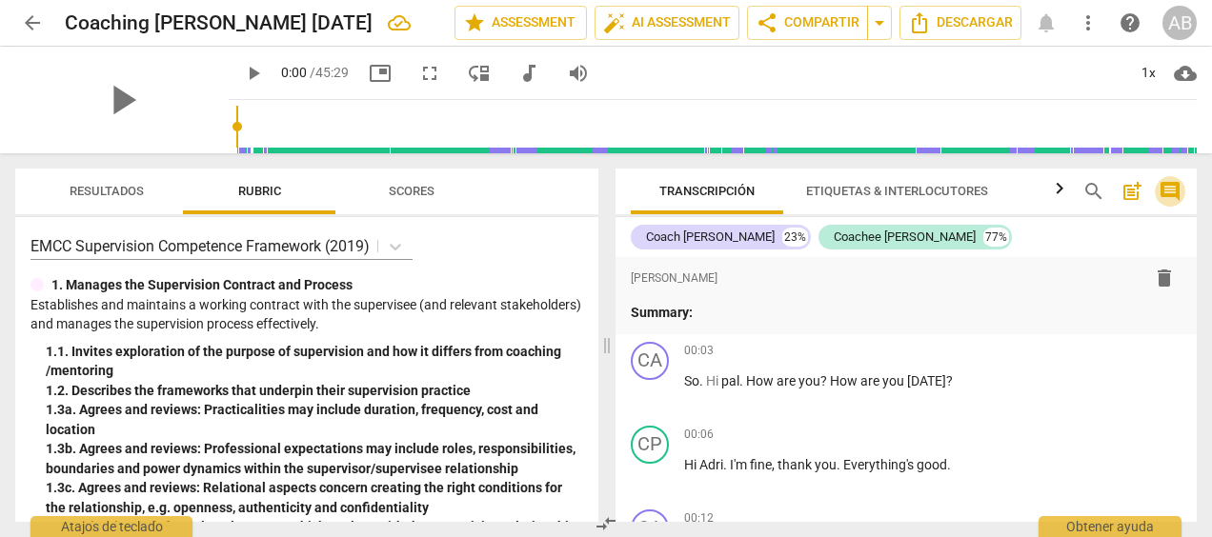
click at [1177, 187] on span "comment" at bounding box center [1169, 191] width 23 height 23
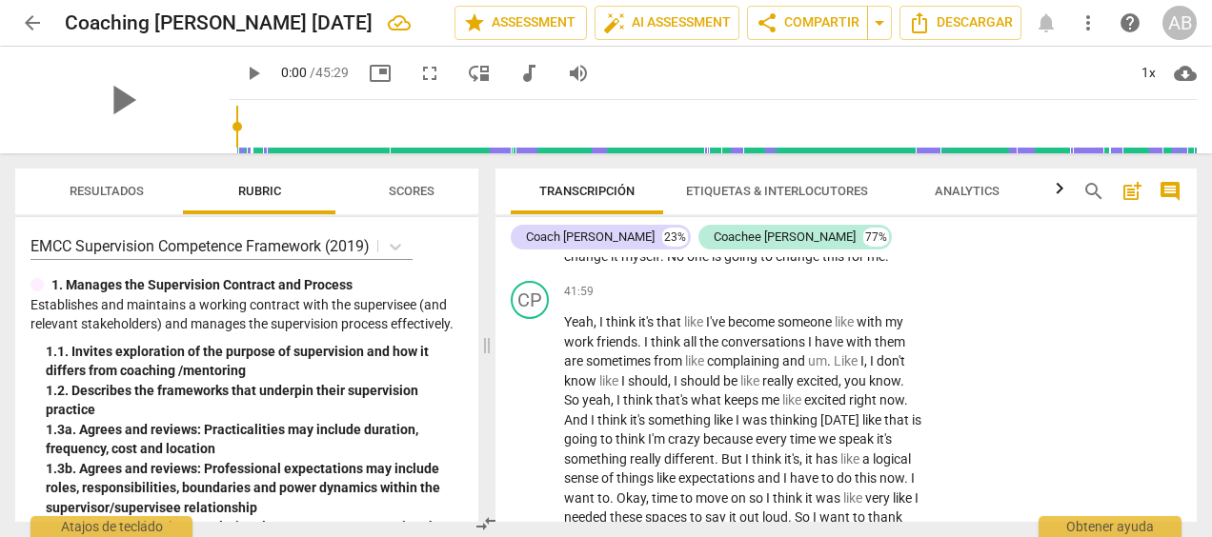
scroll to position [15321, 0]
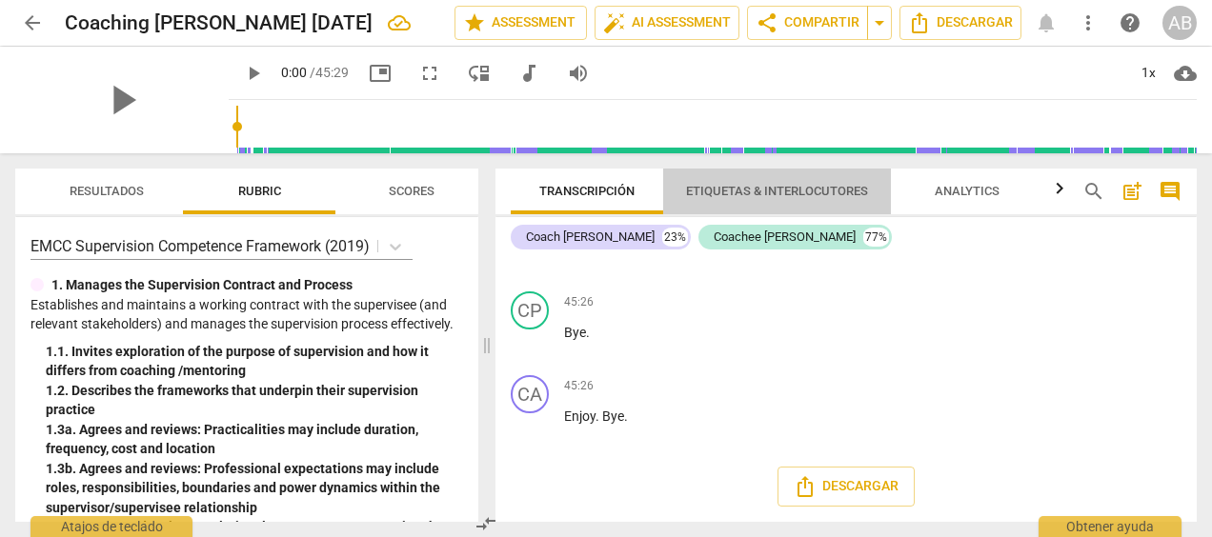
click at [784, 184] on span "Etiquetas & Interlocutores" at bounding box center [777, 191] width 182 height 14
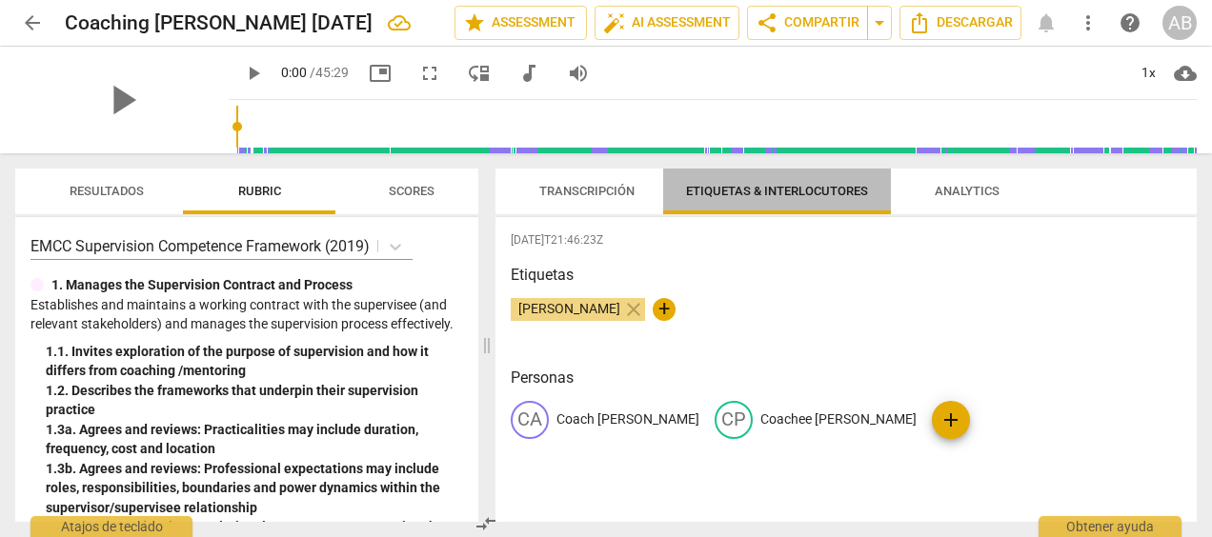
click at [814, 191] on span "Etiquetas & Interlocutores" at bounding box center [777, 191] width 182 height 14
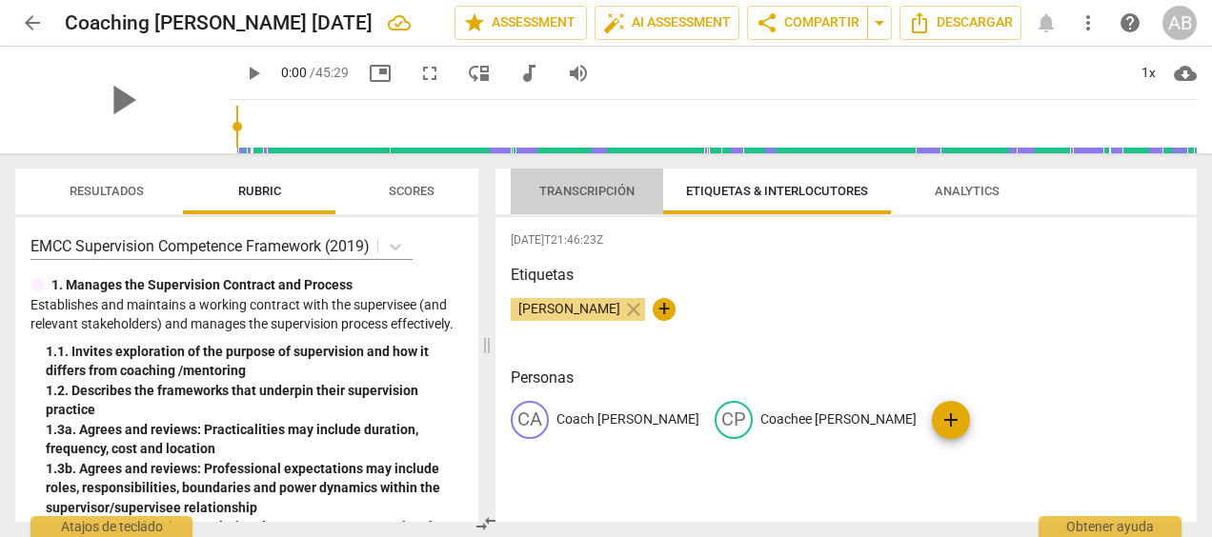
click at [594, 189] on span "Transcripción" at bounding box center [586, 191] width 95 height 14
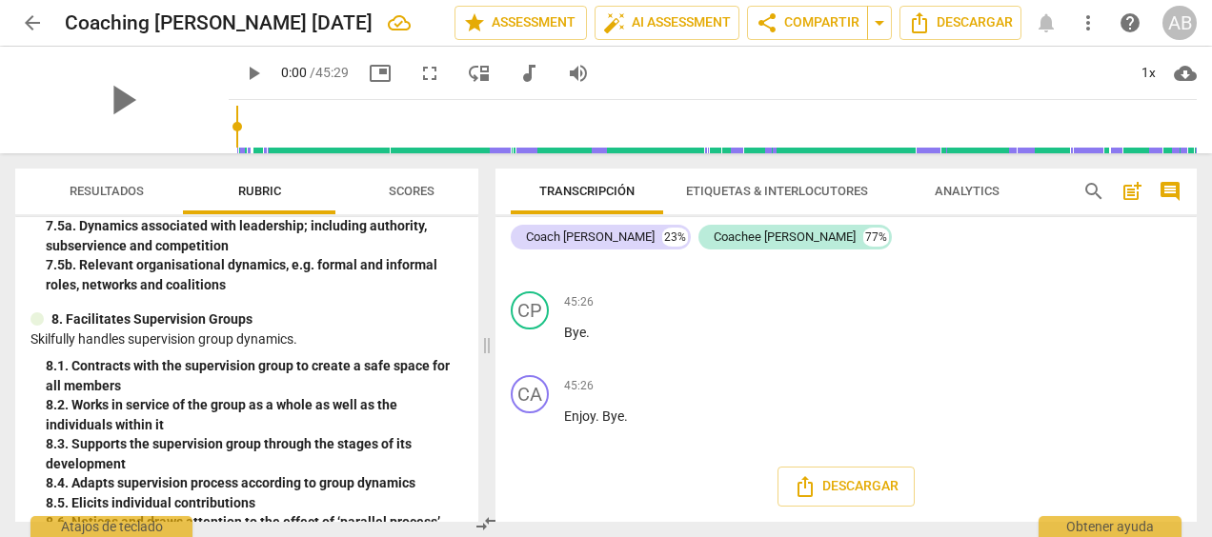
scroll to position [2787, 0]
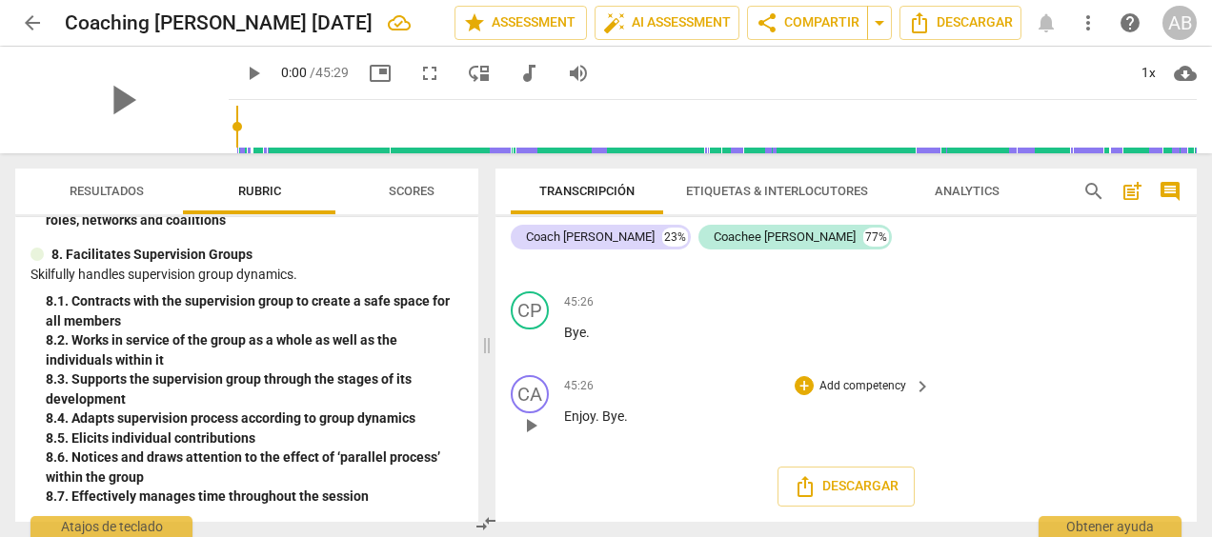
click at [920, 380] on span "keyboard_arrow_right" at bounding box center [922, 386] width 23 height 23
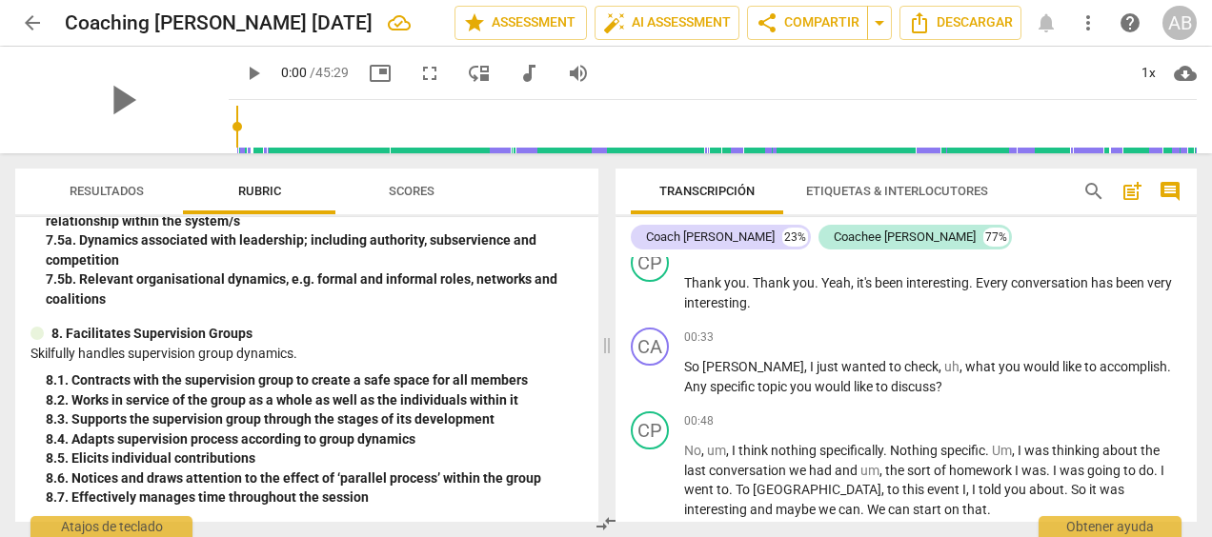
scroll to position [0, 0]
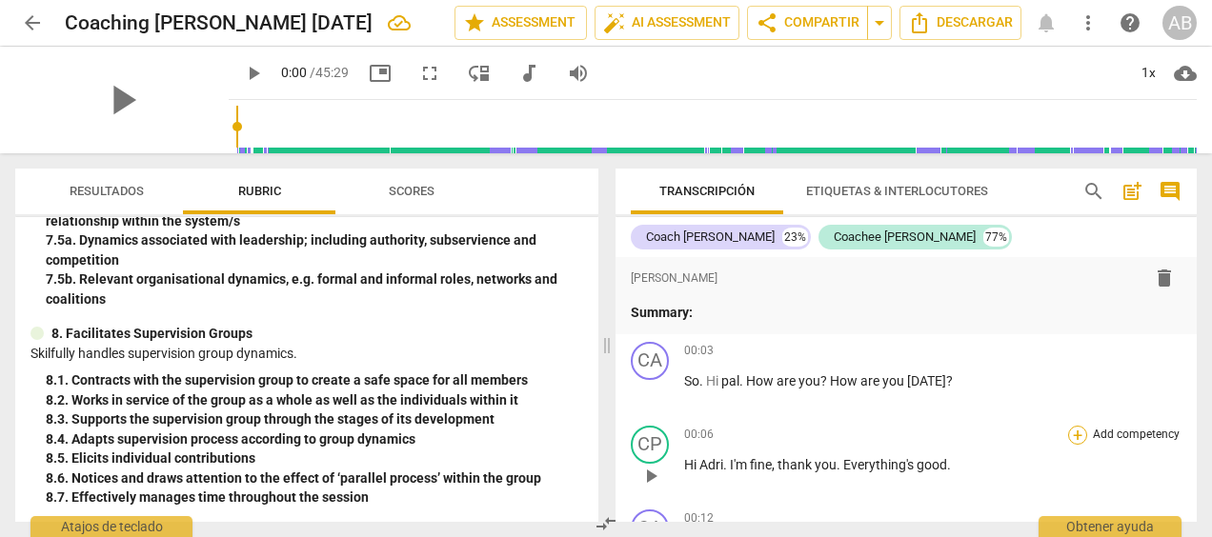
click at [1074, 437] on div "+" at bounding box center [1077, 435] width 19 height 19
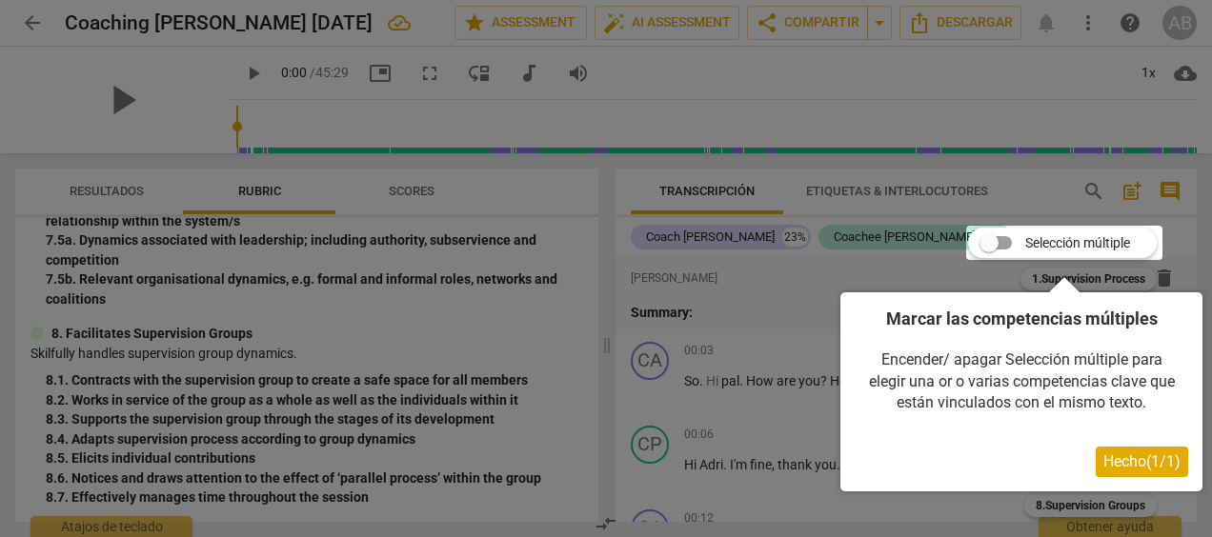
click at [1113, 457] on span "Hecho ( 1 / 1 )" at bounding box center [1141, 461] width 77 height 18
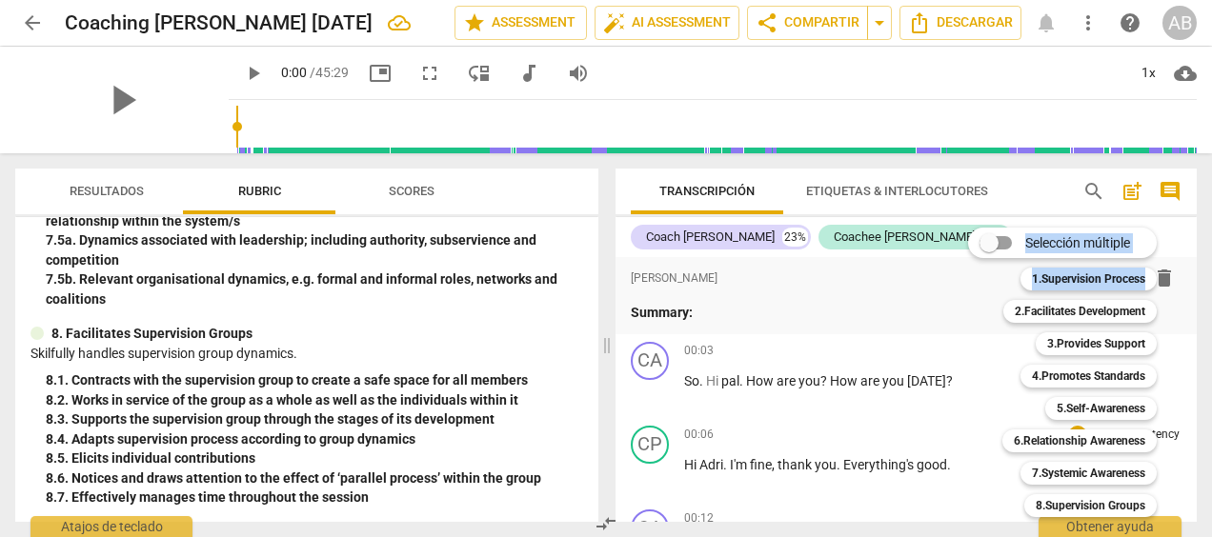
drag, startPoint x: 1195, startPoint y: 266, endPoint x: 1197, endPoint y: 279, distance: 13.5
click at [1197, 279] on div "Selección múltiple m 1.Supervision Process 1 2.Facilitates Development 2 3.Prov…" at bounding box center [606, 268] width 1212 height 537
click at [968, 400] on div "Selección múltiple m 1.Supervision Process 1 2.Facilitates Development 2 3.Prov…" at bounding box center [1076, 372] width 232 height 299
click at [985, 243] on input "Selección múltiple" at bounding box center [989, 243] width 46 height 46
checkbox input "true"
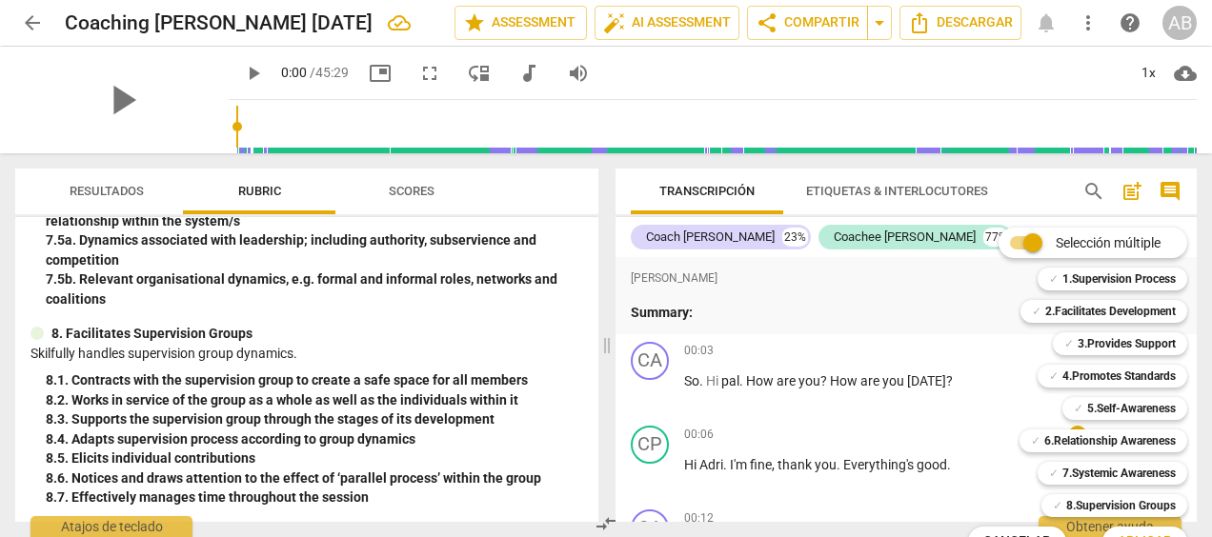
drag, startPoint x: 1195, startPoint y: 265, endPoint x: 1202, endPoint y: 288, distance: 24.1
click at [1202, 288] on div "✓ 1.Supervision Process 1" at bounding box center [1123, 279] width 186 height 32
drag, startPoint x: 1191, startPoint y: 264, endPoint x: 1196, endPoint y: 309, distance: 45.0
click at [1196, 309] on div "Selección múltiple m ✓ 1.Supervision Process 1 ✓ 2.Facilitates Development 2 ✓ …" at bounding box center [1091, 392] width 263 height 339
click at [1012, 444] on div "✓ 6.Relationship Awareness 6" at bounding box center [1114, 441] width 204 height 32
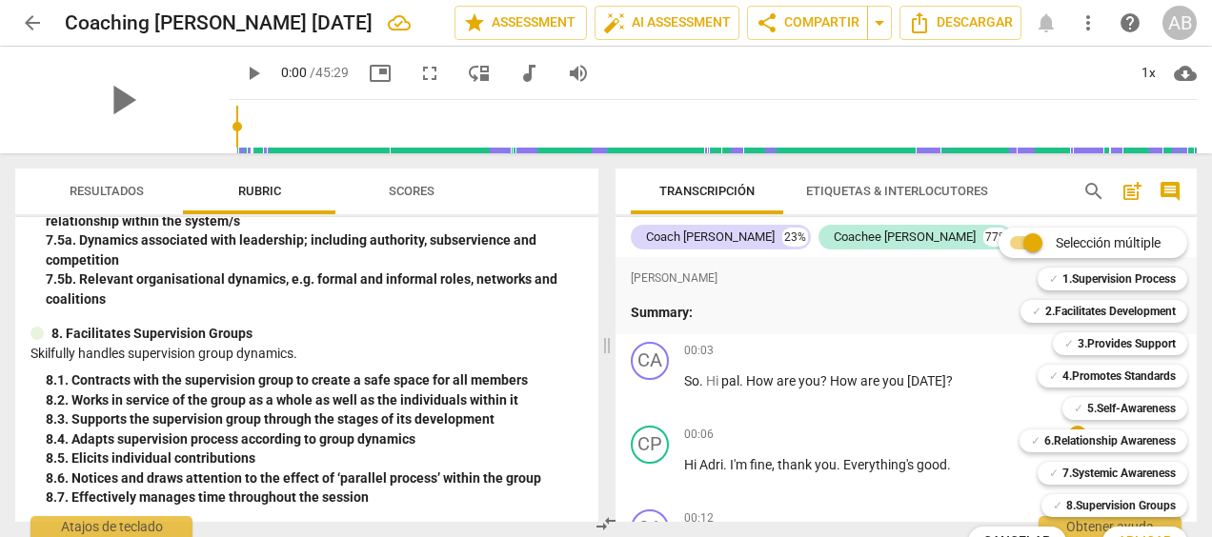
click at [1192, 266] on div "✓ 1.Supervision Process 1" at bounding box center [1123, 279] width 186 height 32
click at [1134, 188] on div at bounding box center [606, 268] width 1212 height 537
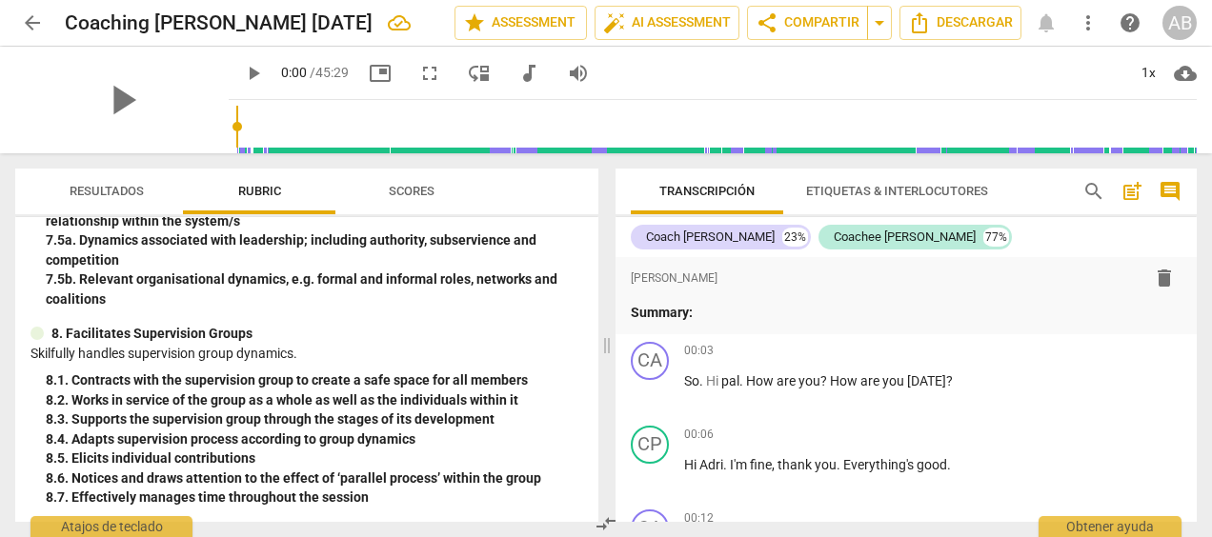
click at [1134, 188] on span "post_add" at bounding box center [1131, 191] width 23 height 23
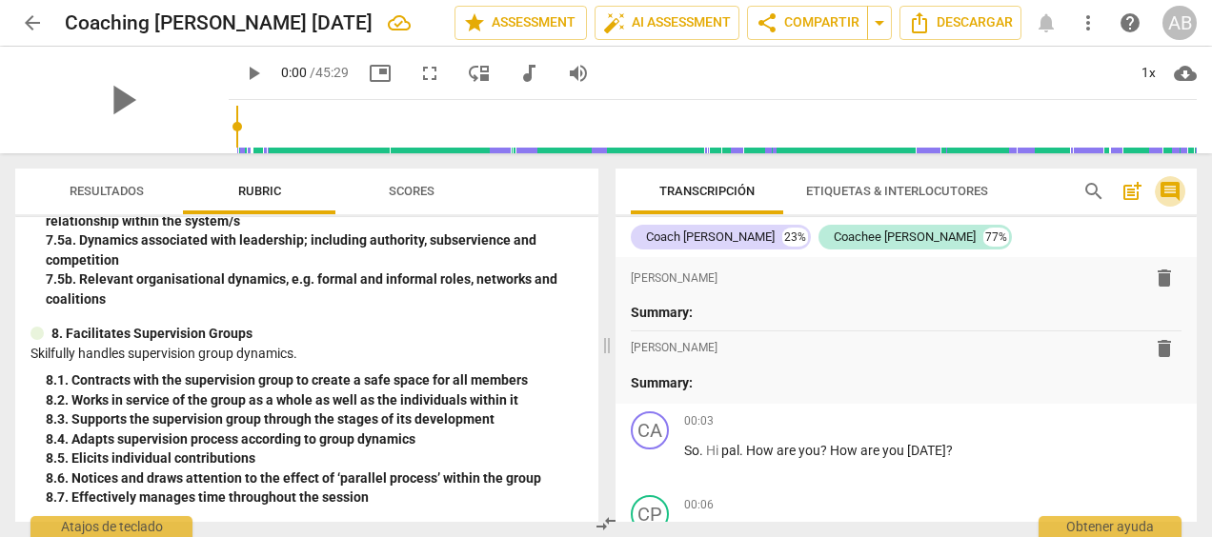
click at [1174, 193] on span "comment" at bounding box center [1169, 191] width 23 height 23
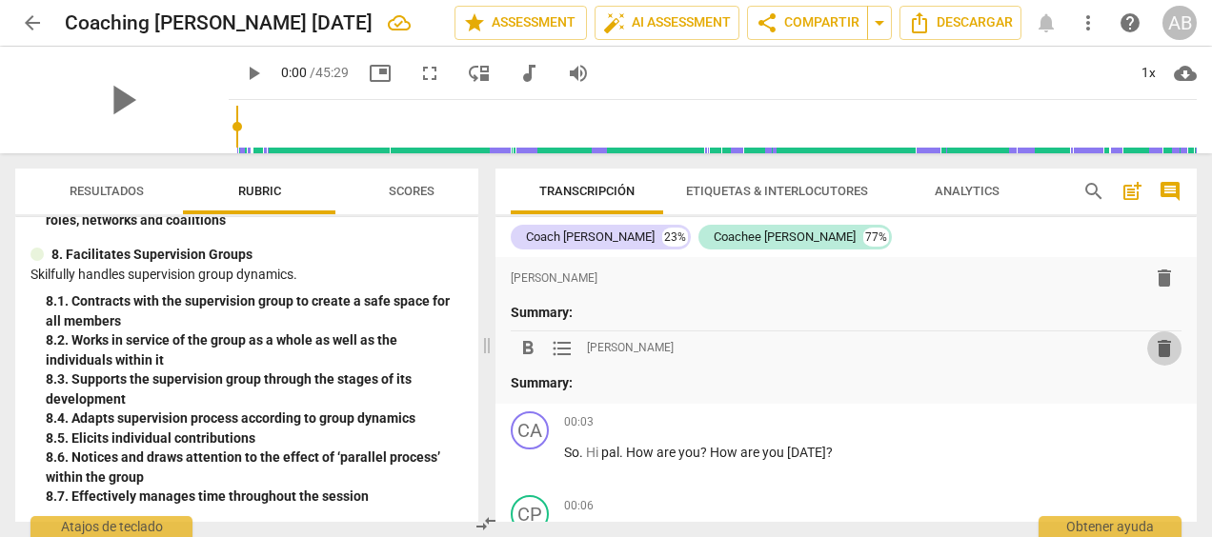
click at [1159, 341] on span "delete" at bounding box center [1164, 348] width 23 height 23
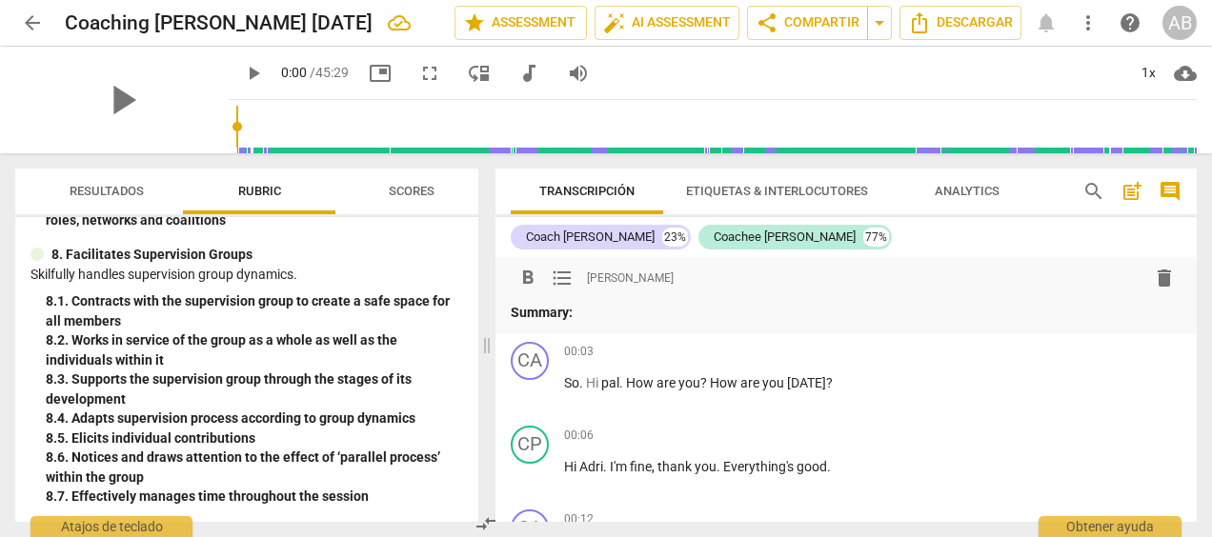
click at [1158, 282] on span "delete" at bounding box center [1164, 278] width 23 height 23
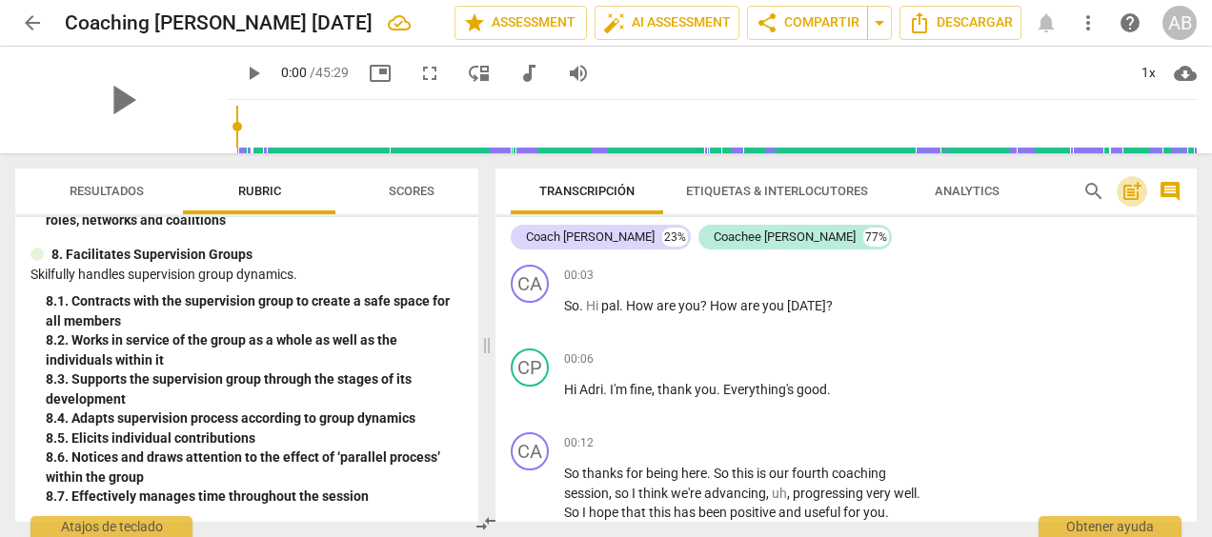
click at [1136, 191] on span "post_add" at bounding box center [1131, 191] width 23 height 23
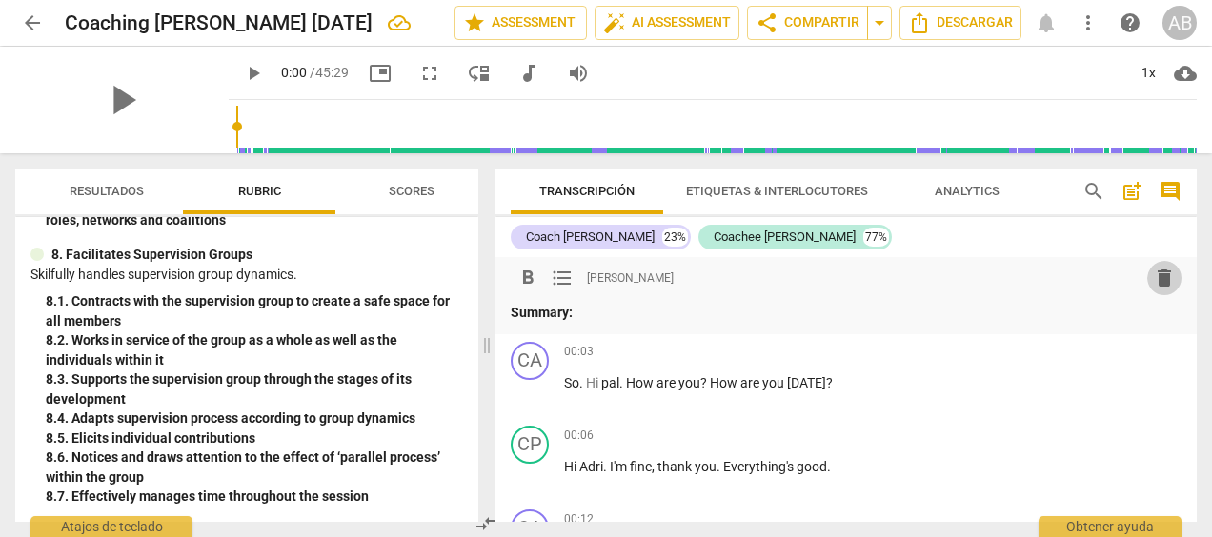
click at [1156, 270] on span "delete" at bounding box center [1164, 278] width 23 height 23
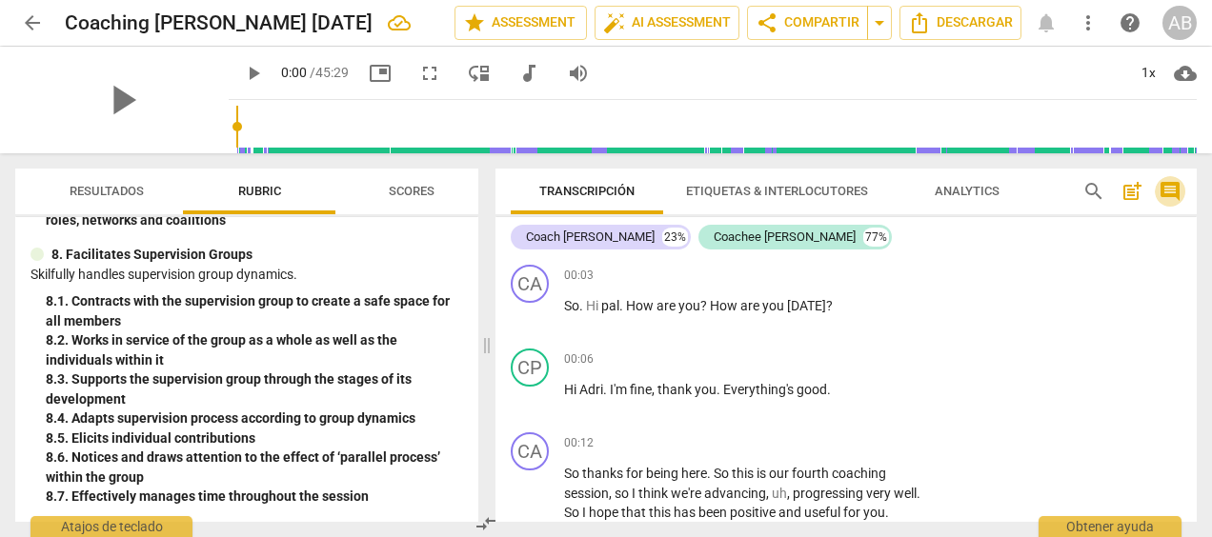
click at [1168, 183] on span "comment" at bounding box center [1169, 191] width 23 height 23
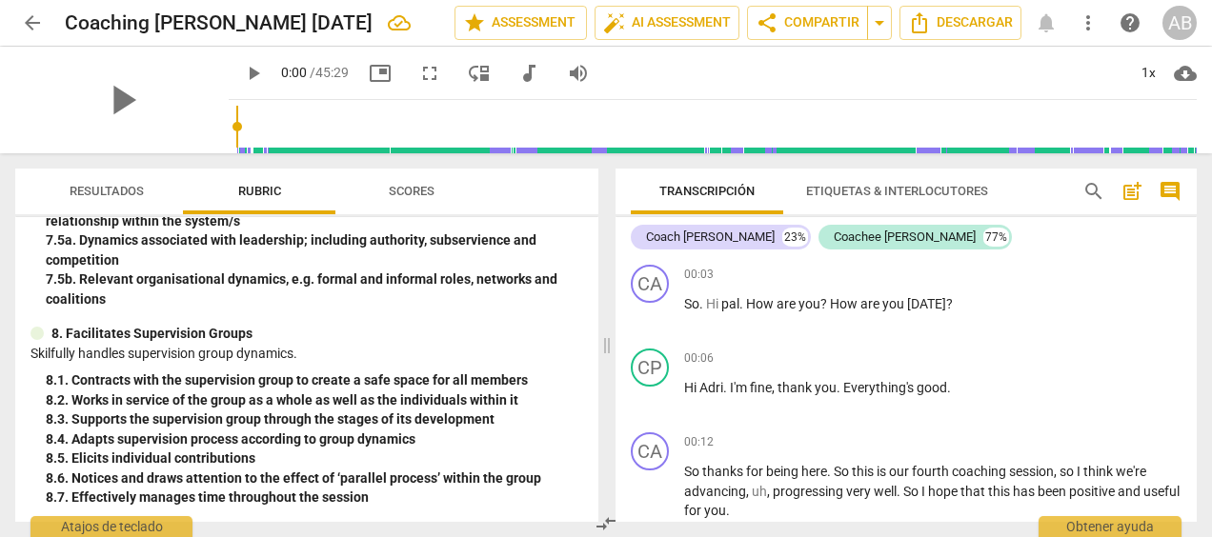
click at [823, 183] on span "Etiquetas & Interlocutores" at bounding box center [897, 192] width 228 height 26
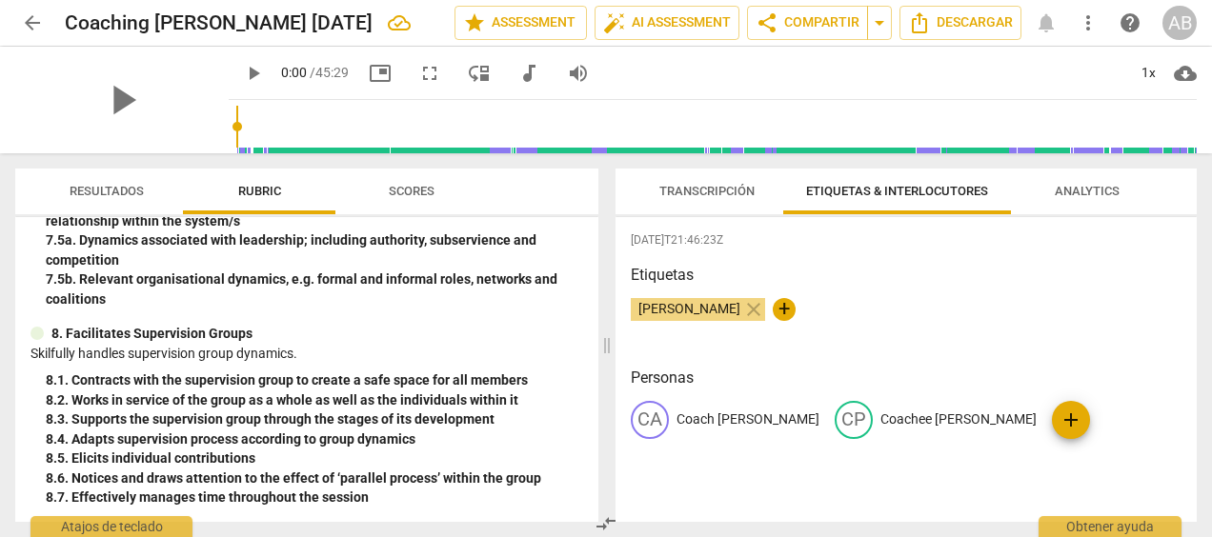
click at [714, 181] on span "Transcripción" at bounding box center [706, 192] width 141 height 26
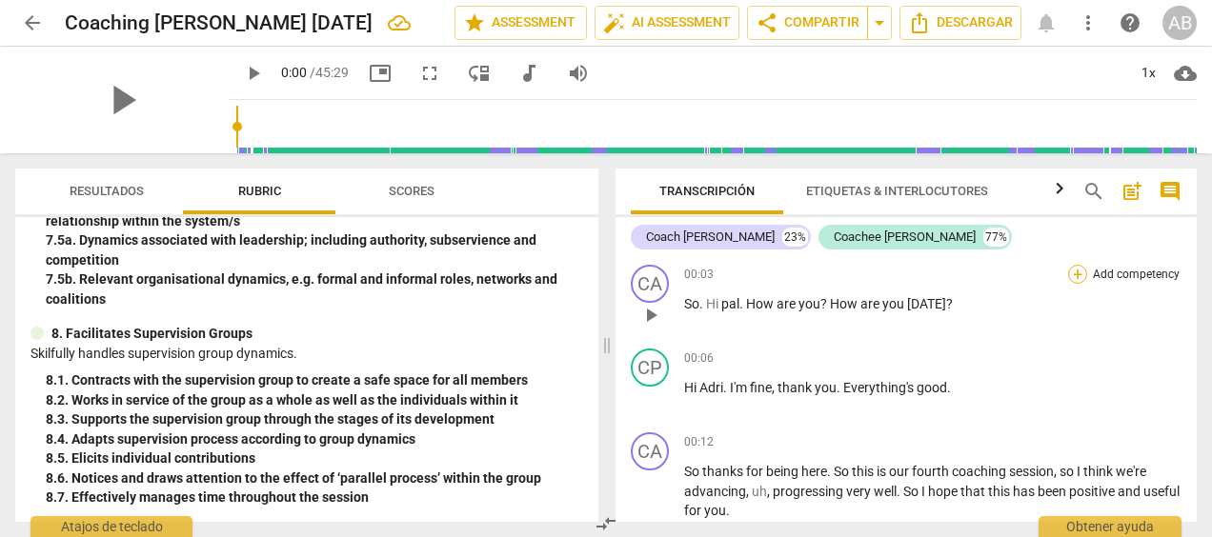
click at [1076, 276] on div "+" at bounding box center [1077, 274] width 19 height 19
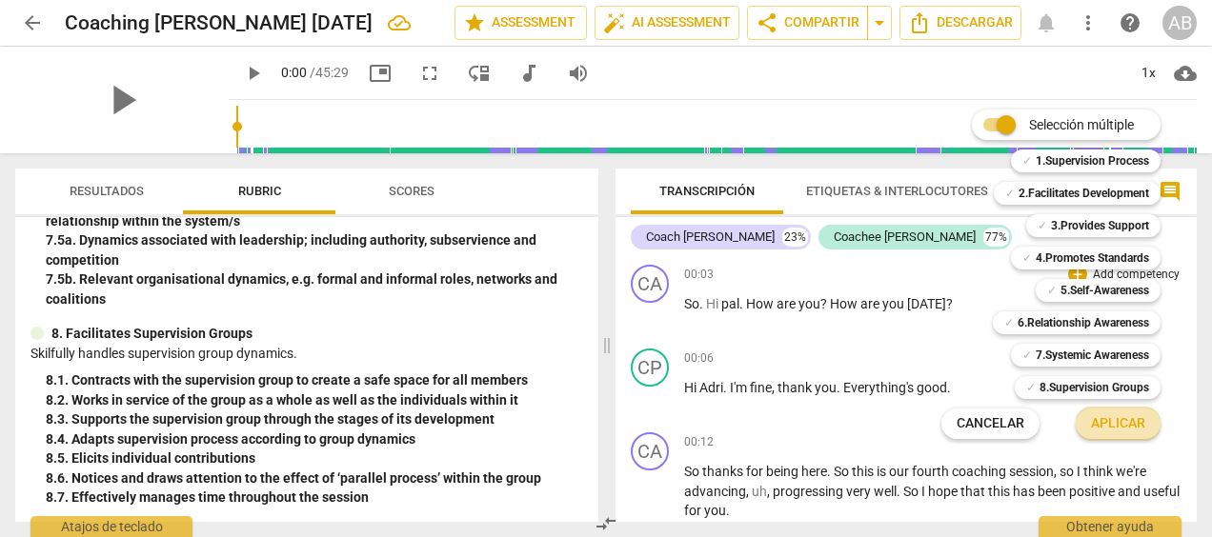
click at [1116, 423] on span "Aplicar" at bounding box center [1118, 423] width 54 height 19
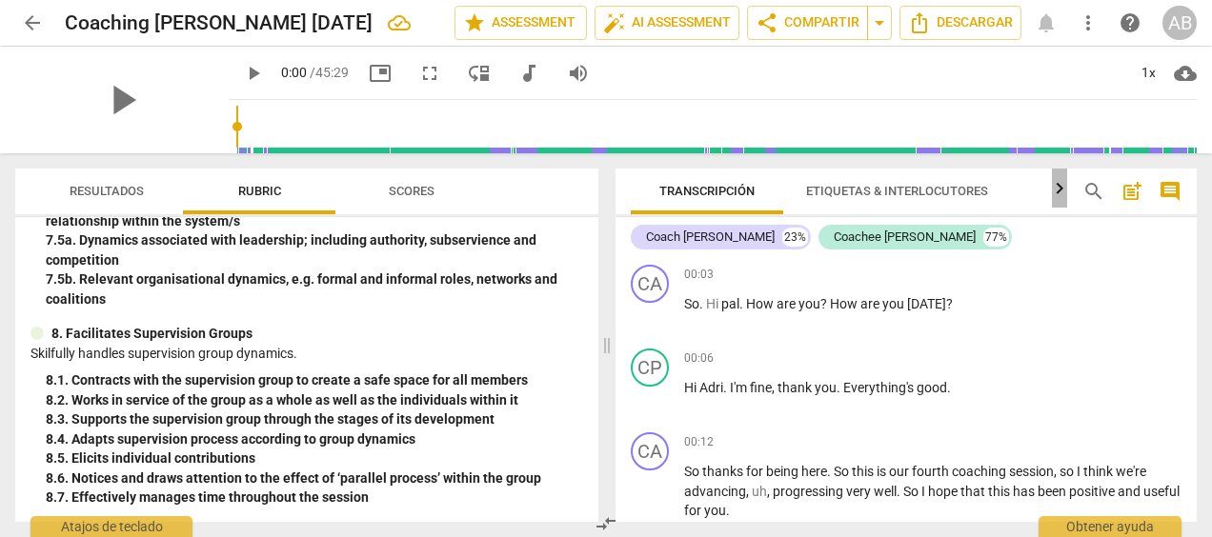
click at [1059, 191] on icon "button" at bounding box center [1059, 187] width 7 height 11
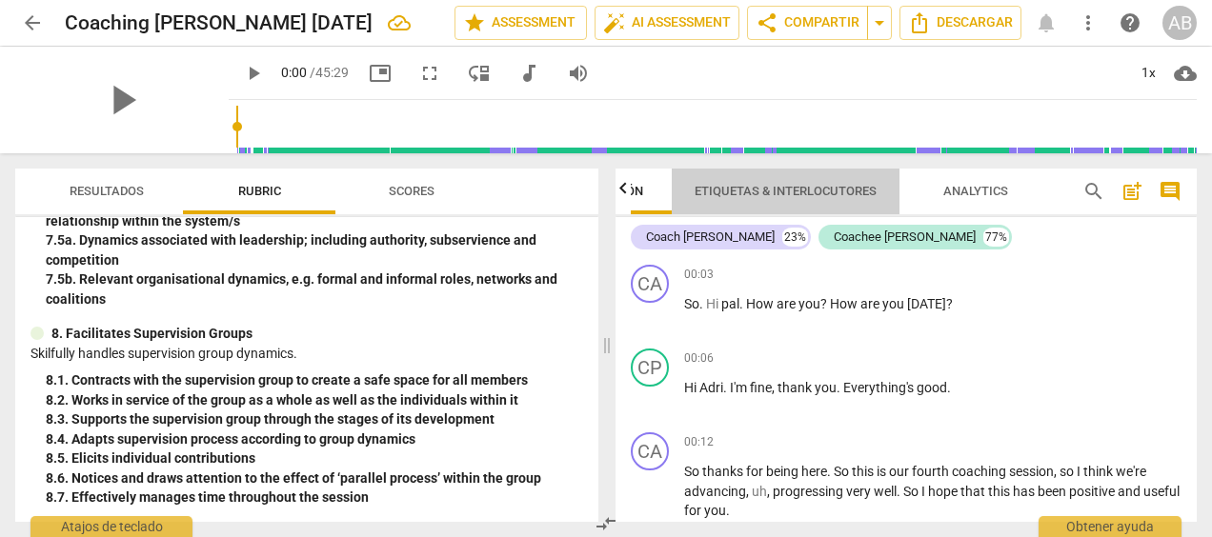
click at [802, 181] on span "Etiquetas & Interlocutores" at bounding box center [786, 192] width 228 height 26
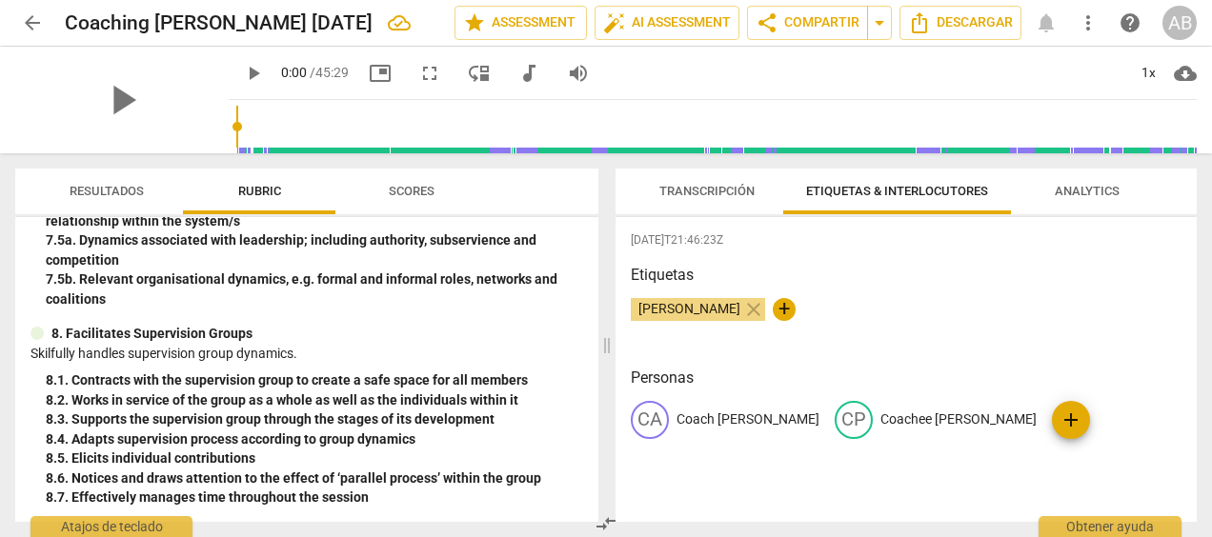
scroll to position [0, 0]
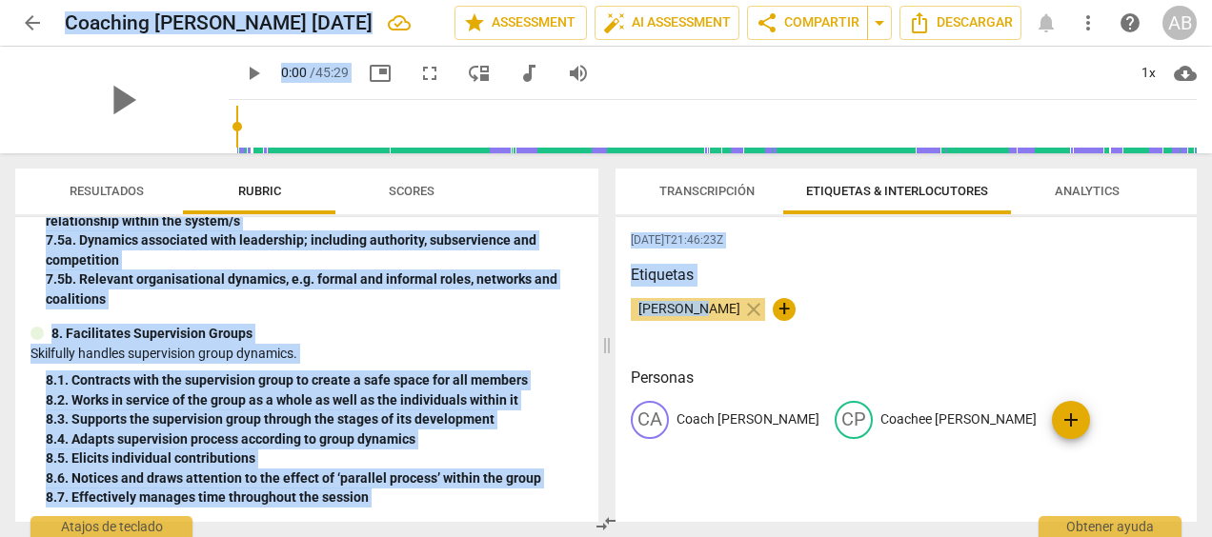
drag, startPoint x: 703, startPoint y: 316, endPoint x: 1215, endPoint y: 347, distance: 512.5
click at [1211, 0] on html "arrow_back Coaching Pau Sep 10 2025 edit star Assessment auto_fix_high AI Asses…" at bounding box center [606, 0] width 1212 height 0
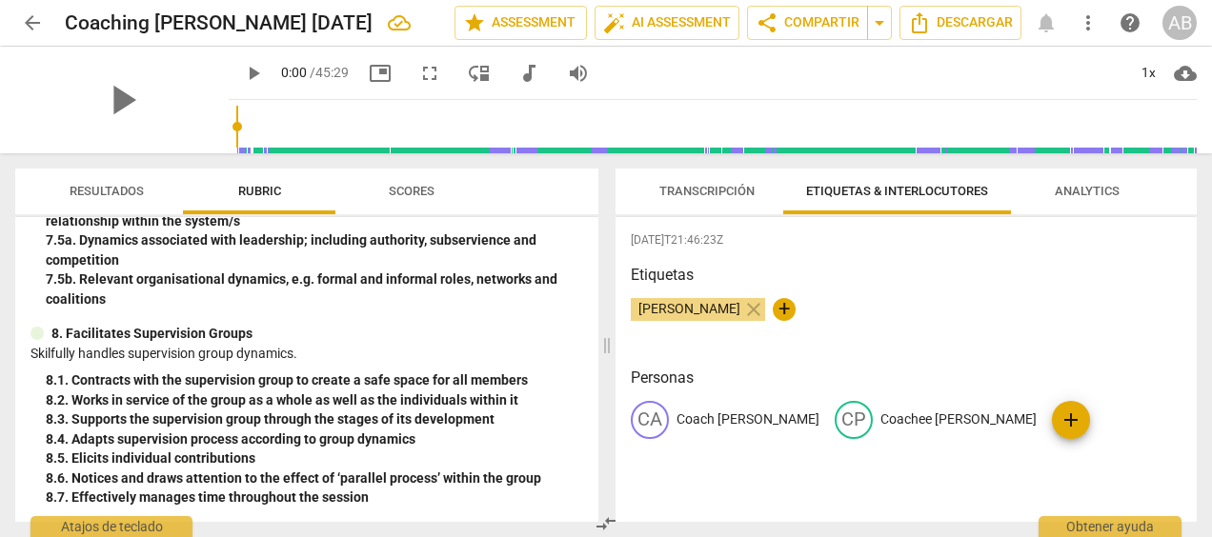
drag, startPoint x: 1215, startPoint y: 347, endPoint x: 1096, endPoint y: 432, distance: 146.0
click at [1096, 432] on div "CA Coach Adriana CP Coachee Paula add" at bounding box center [906, 427] width 551 height 53
click at [705, 184] on span "Transcripción" at bounding box center [706, 191] width 95 height 14
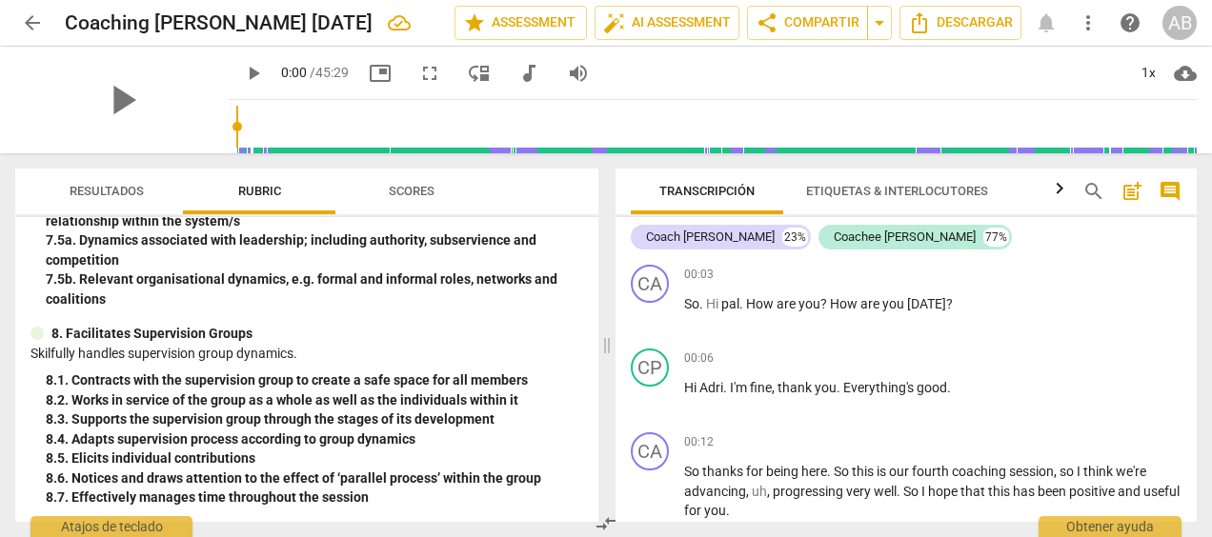
click at [1197, 261] on div "Transcripción Etiquetas & Interlocutores Analytics search post_add comment Coac…" at bounding box center [910, 345] width 604 height 384
click at [1075, 274] on div "+" at bounding box center [1077, 274] width 19 height 19
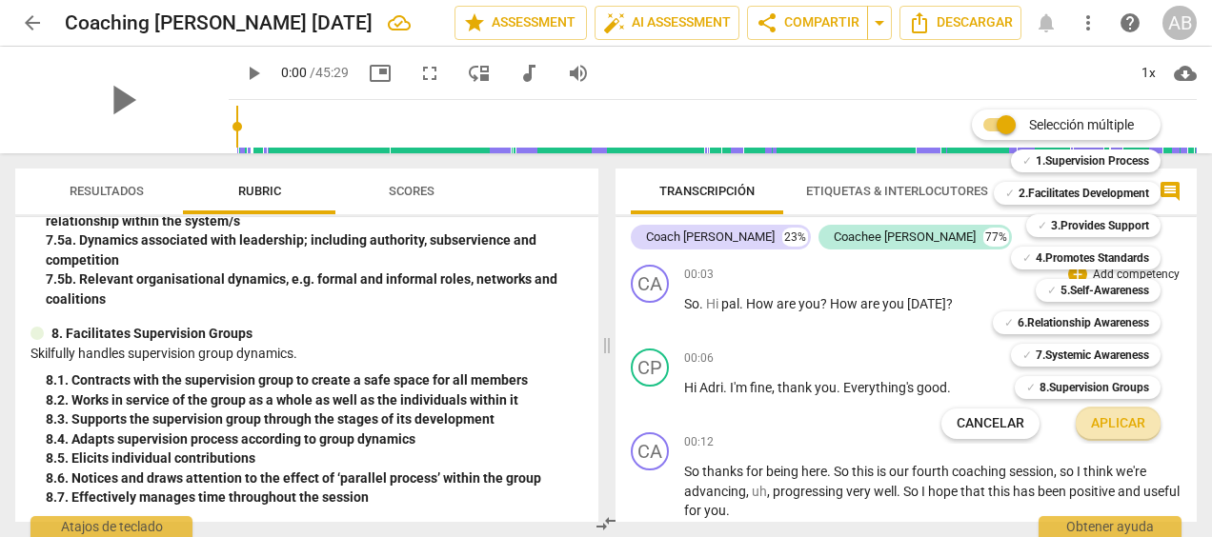
click at [1122, 419] on span "Aplicar" at bounding box center [1118, 423] width 54 height 19
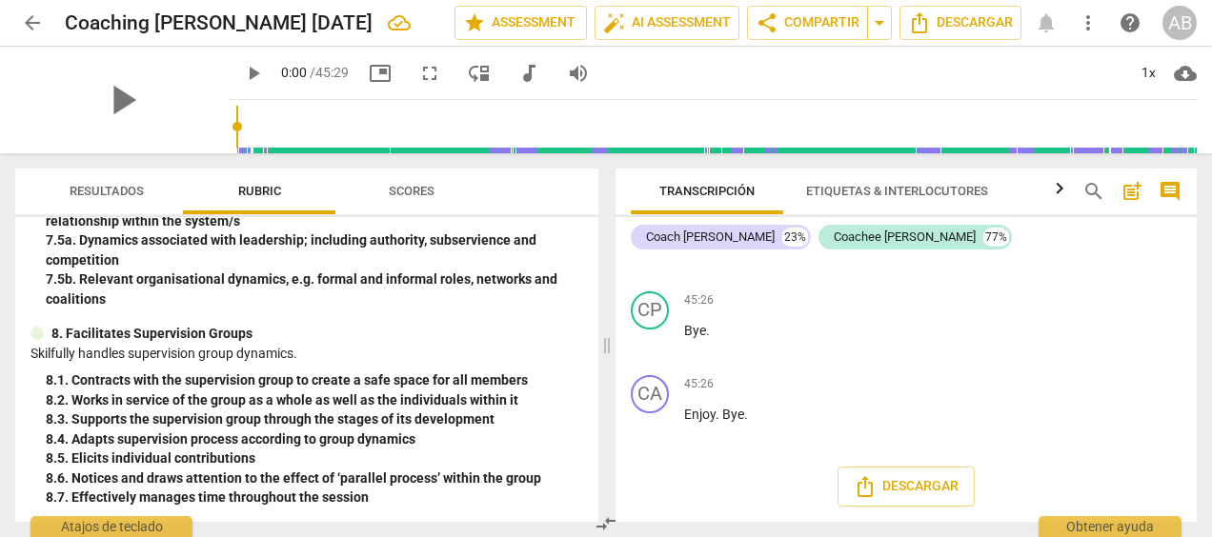
scroll to position [12041, 0]
click at [869, 482] on icon "Descargar" at bounding box center [865, 486] width 23 height 23
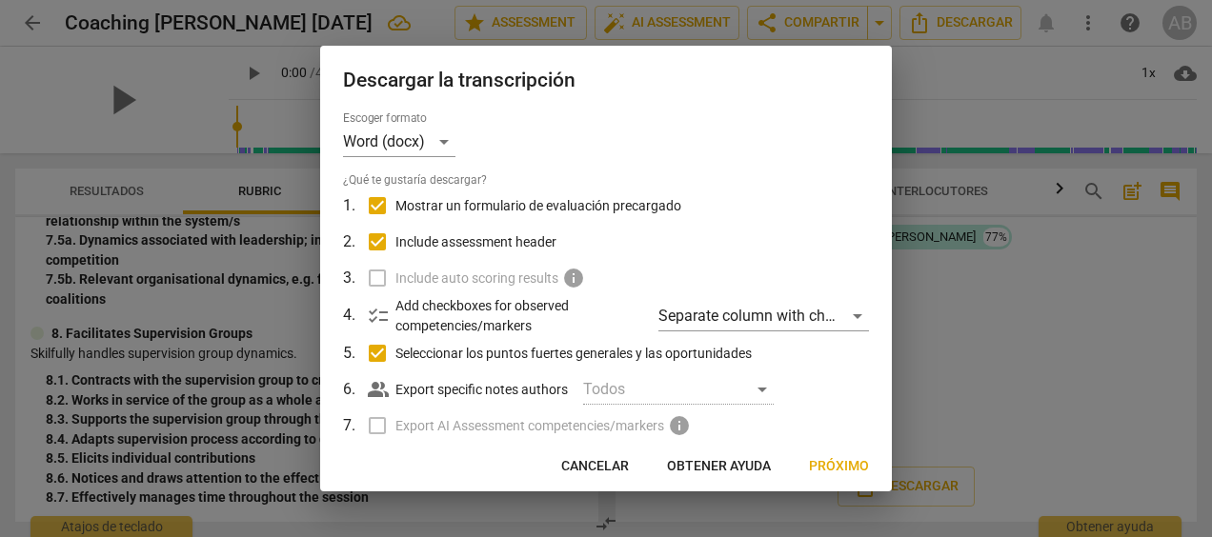
click at [366, 282] on label "Include auto scoring results info" at bounding box center [603, 278] width 499 height 36
click at [436, 302] on p "Add checkboxes for observed competencies/markers" at bounding box center [519, 315] width 248 height 39
click at [881, 307] on div "Escoger formato Word (docx) ¿Qué te gustaría descargar? 1 . Mostrar un formular…" at bounding box center [606, 277] width 572 height 332
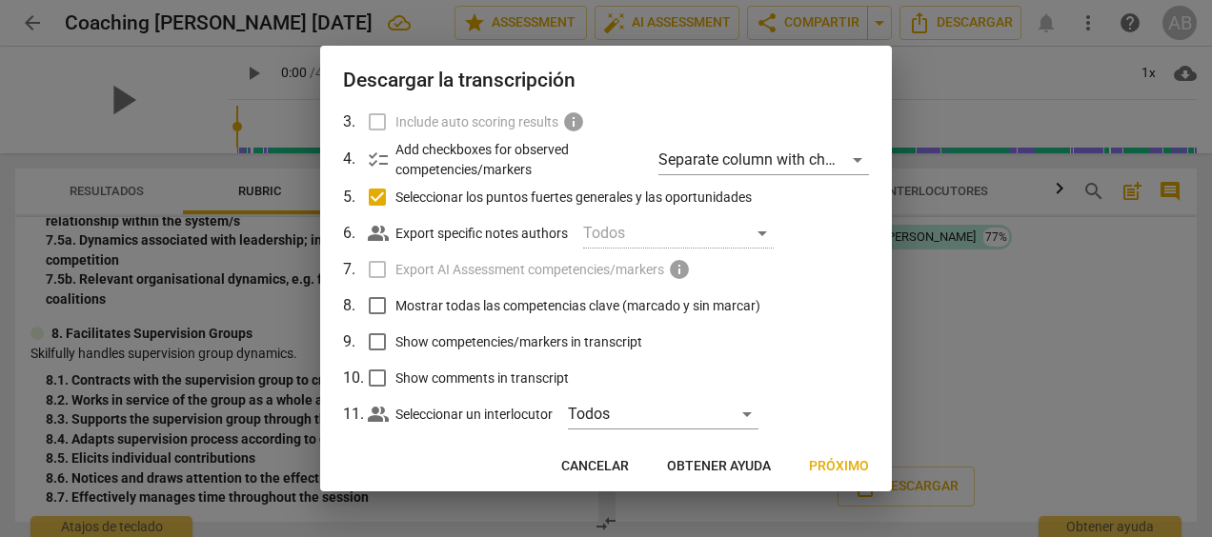
scroll to position [185, 0]
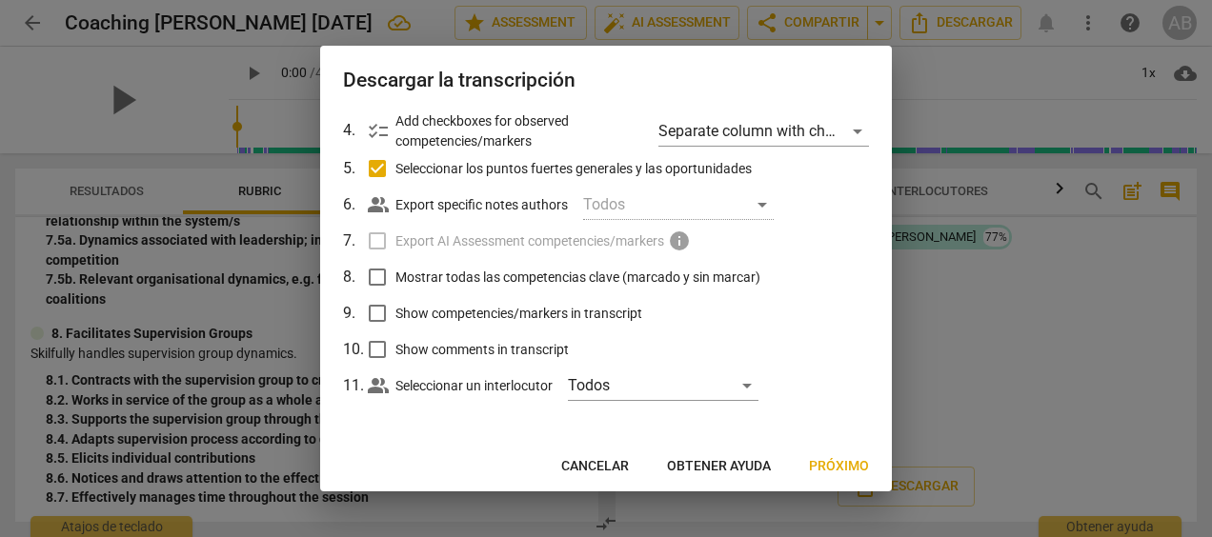
click at [372, 234] on label "Export AI Assessment competencies/markers info" at bounding box center [603, 241] width 499 height 36
click at [377, 241] on label "Export AI Assessment competencies/markers info" at bounding box center [603, 241] width 499 height 36
click at [682, 239] on span "info" at bounding box center [679, 241] width 23 height 23
click at [465, 241] on span "Export AI Assessment competencies/markers" at bounding box center [529, 241] width 269 height 20
click at [382, 284] on input "Mostrar todas las competencias clave (marcado y sin marcar)" at bounding box center [377, 277] width 36 height 36
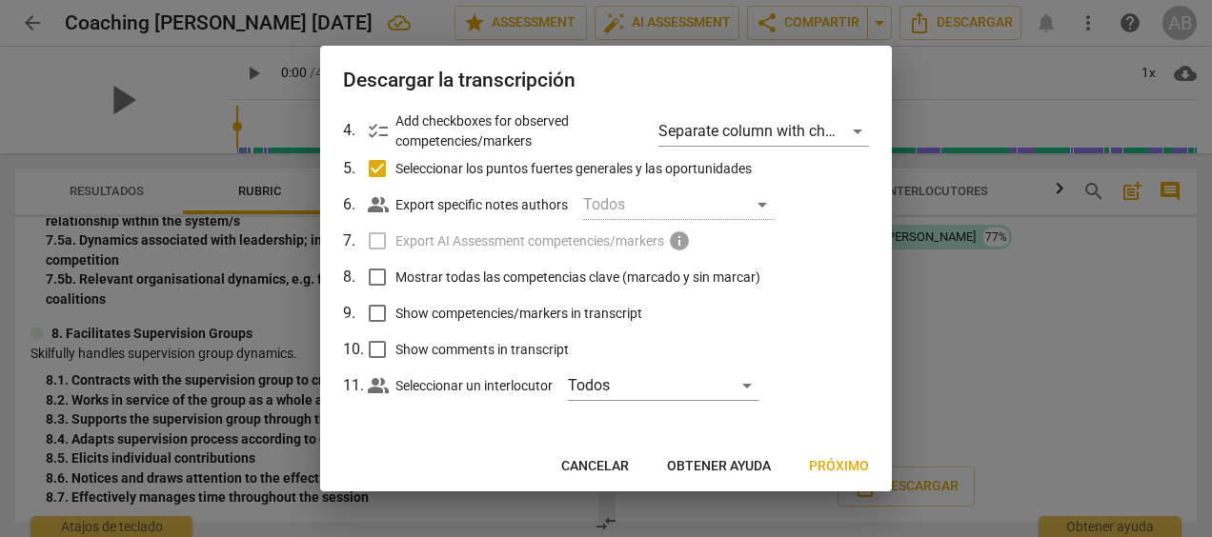
checkbox input "true"
click at [375, 309] on input "Show competencies/markers in transcript" at bounding box center [377, 313] width 36 height 36
checkbox input "true"
click at [372, 360] on input "Show comments in transcript" at bounding box center [377, 350] width 36 height 36
checkbox input "true"
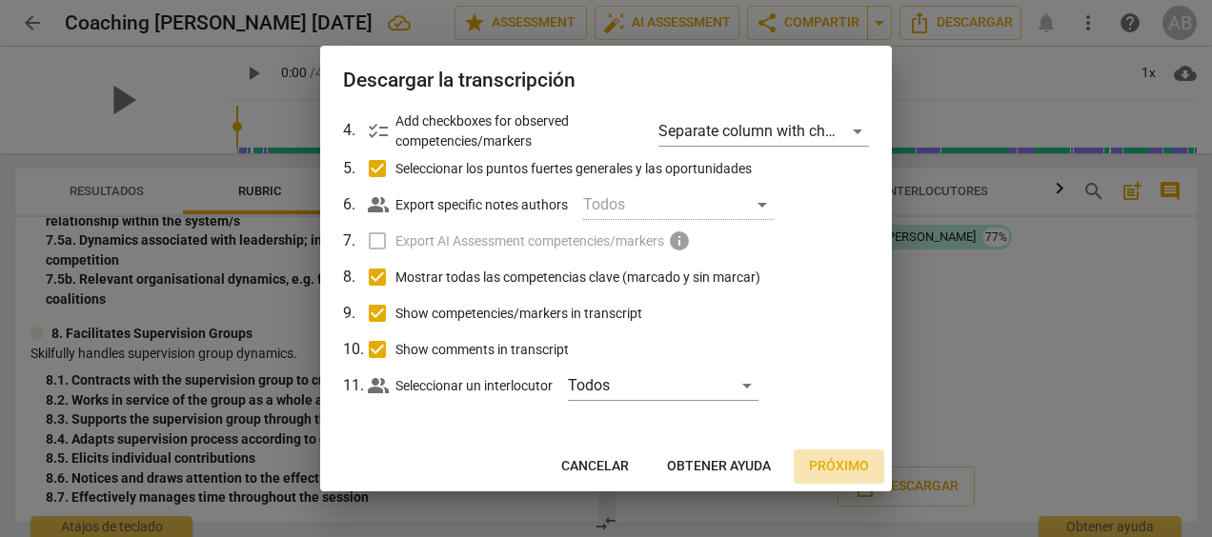
click at [837, 463] on span "Próximo" at bounding box center [839, 466] width 60 height 19
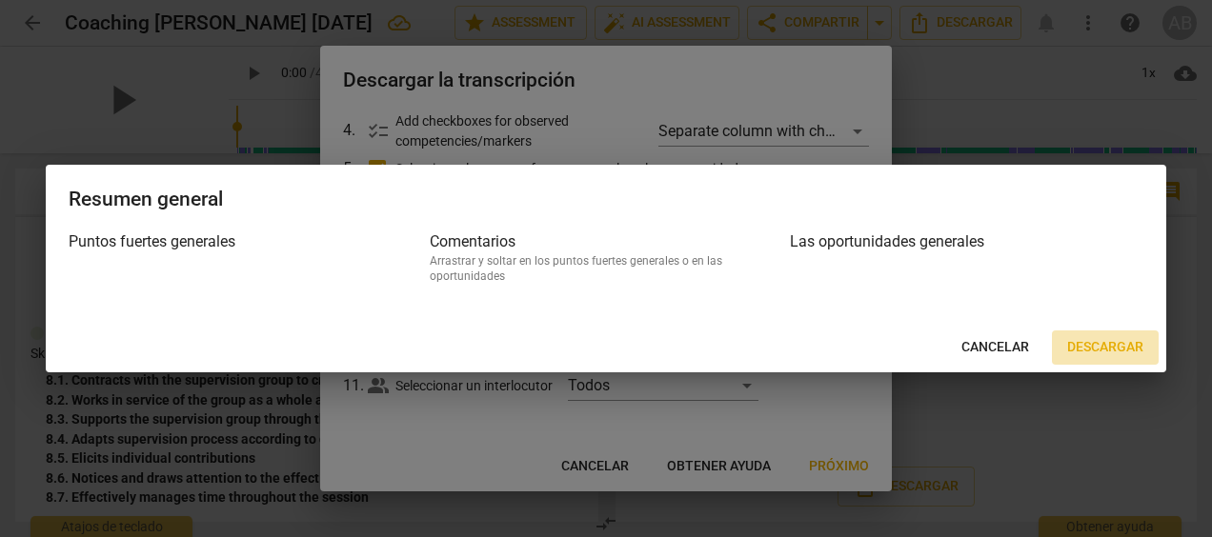
click at [1118, 340] on span "Descargar" at bounding box center [1105, 347] width 76 height 19
